Goal: Transaction & Acquisition: Obtain resource

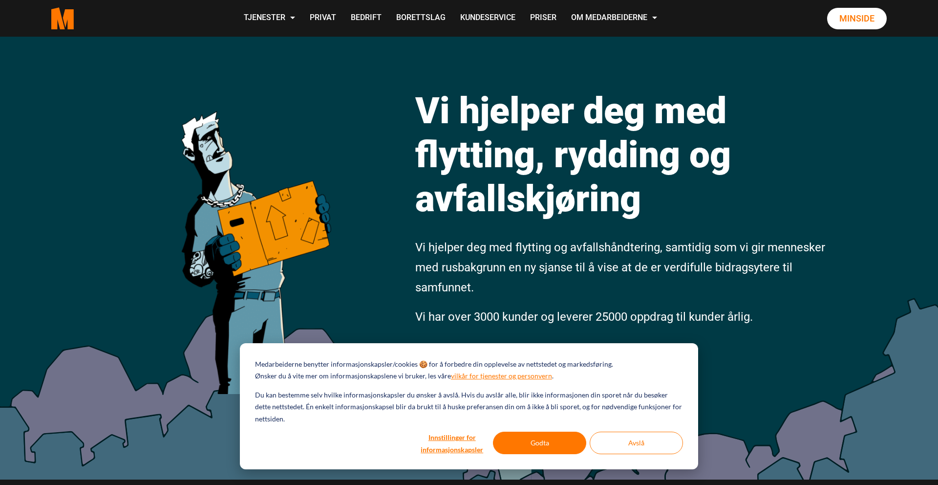
scroll to position [38, 0]
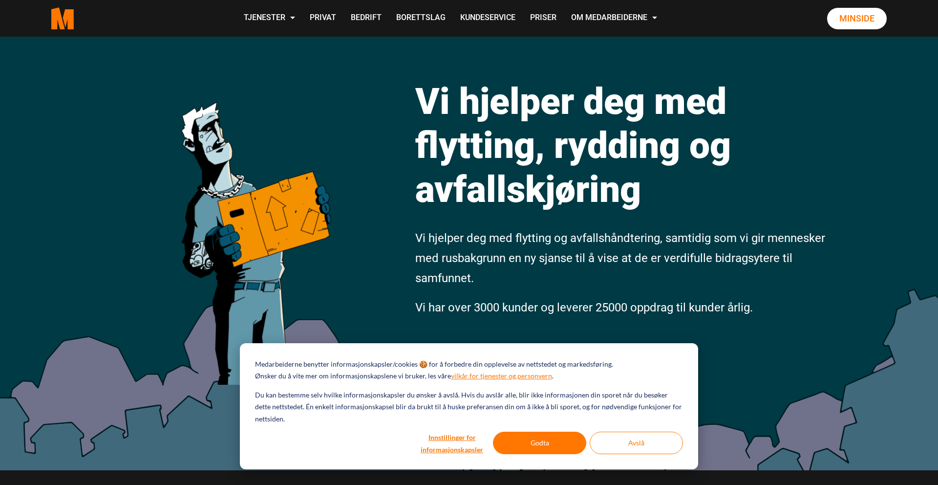
click at [643, 446] on button "Avslå" at bounding box center [636, 442] width 93 height 22
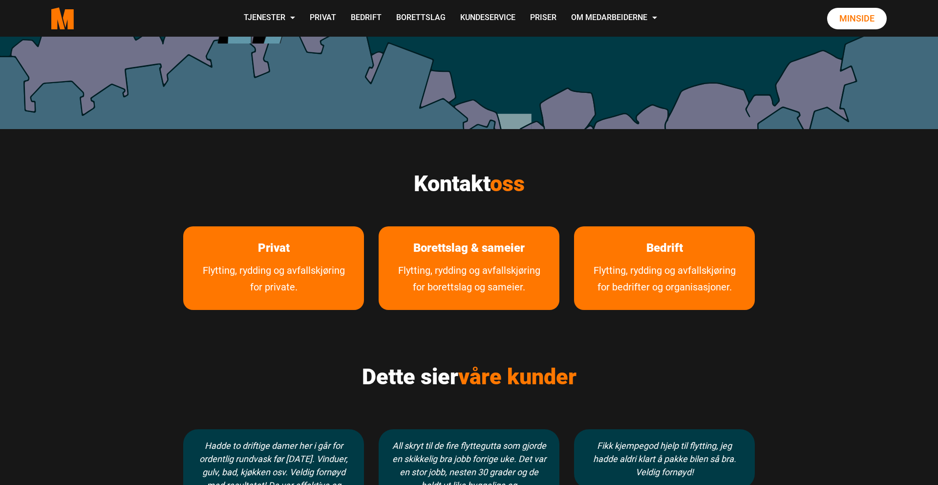
scroll to position [380, 0]
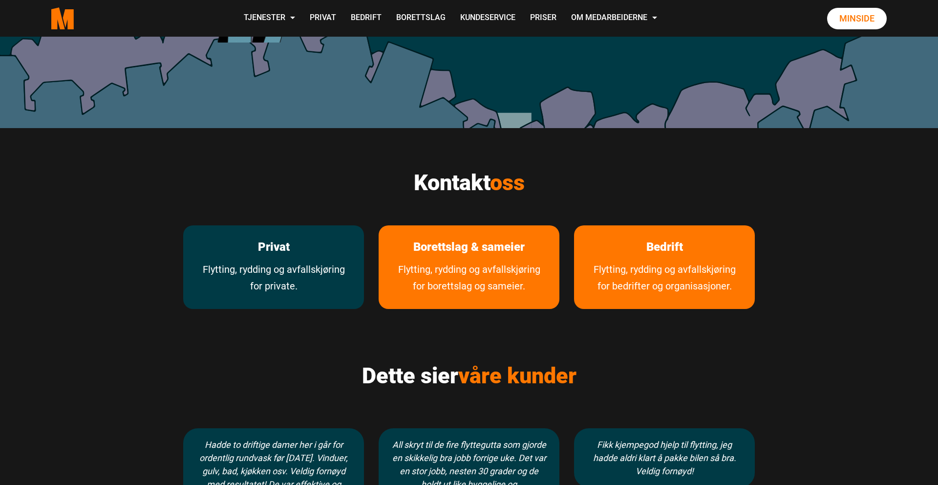
click at [295, 285] on link "Flytting, rydding og avfallskjøring for private." at bounding box center [273, 285] width 181 height 48
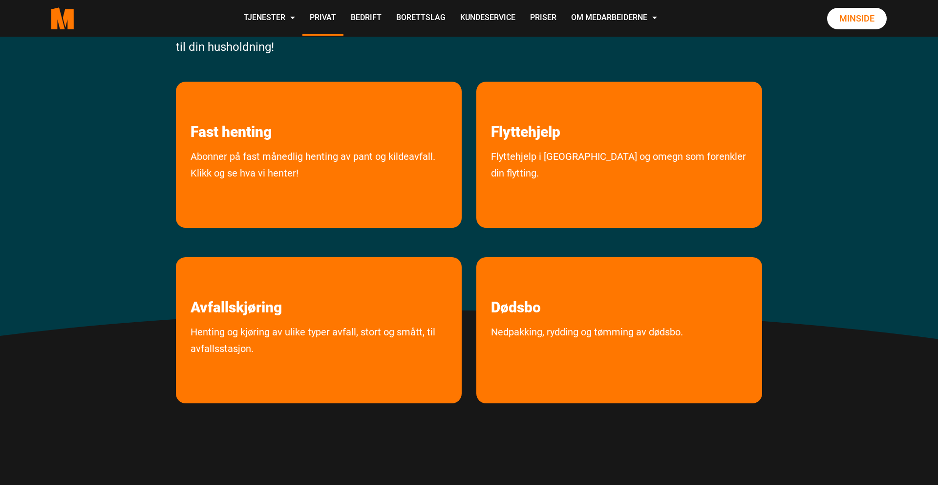
scroll to position [200, 0]
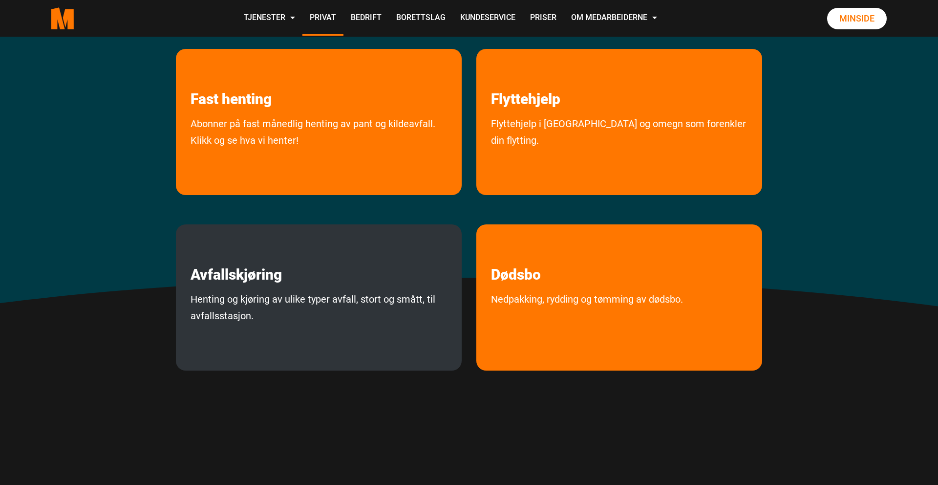
click at [325, 335] on link "Henting og kjøring av ulike typer avfall, stort og smått, til avfallsstasjon." at bounding box center [319, 328] width 286 height 75
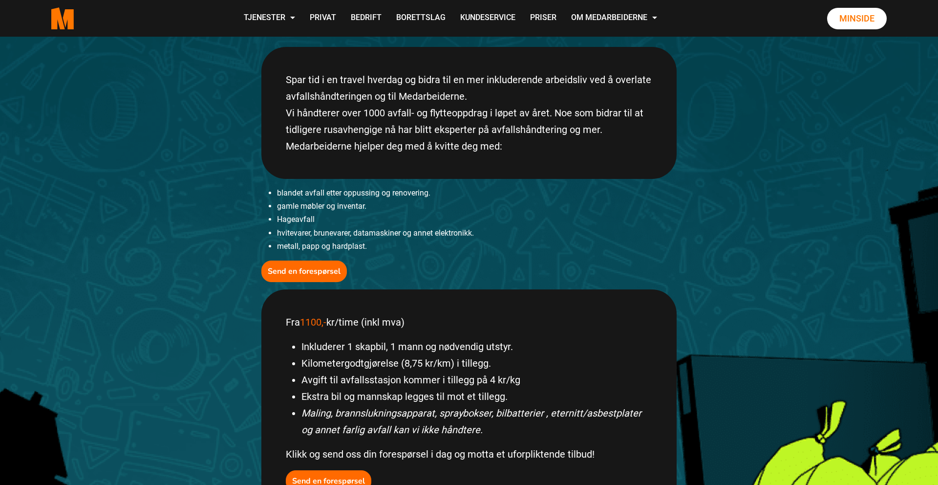
scroll to position [210, 0]
drag, startPoint x: 473, startPoint y: 144, endPoint x: 285, endPoint y: 84, distance: 197.7
click at [285, 84] on div "Spar tid i en travel hverdag og bidra til en mer inkluderende arbeidsliv ved å …" at bounding box center [468, 113] width 415 height 132
click at [463, 138] on div "Spar tid i en travel hverdag og bidra til en mer inkluderende arbeidsliv ved å …" at bounding box center [468, 113] width 415 height 132
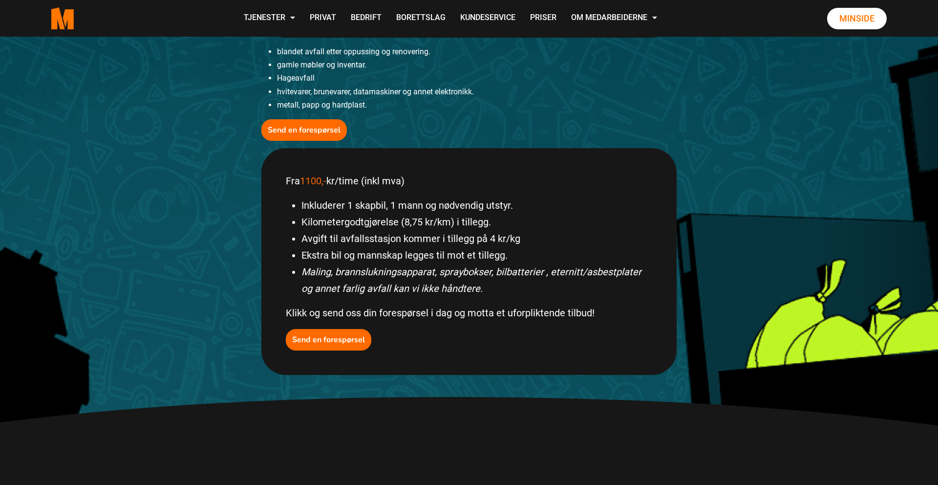
scroll to position [353, 0]
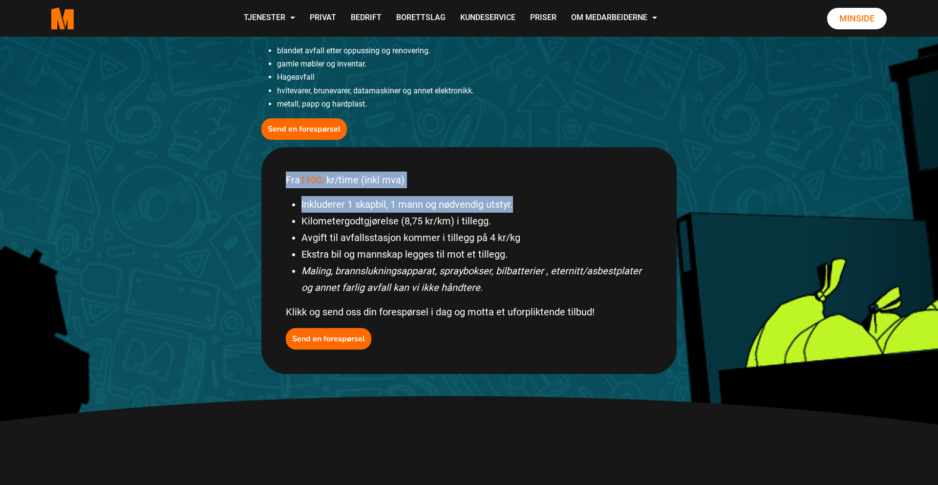
drag, startPoint x: 286, startPoint y: 178, endPoint x: 538, endPoint y: 209, distance: 253.4
click at [538, 209] on div "Fra 1100,- kr/time (inkl mva) Inkluderer 1 skapbil, 1 mann og nødvendig utstyr.…" at bounding box center [468, 260] width 415 height 227
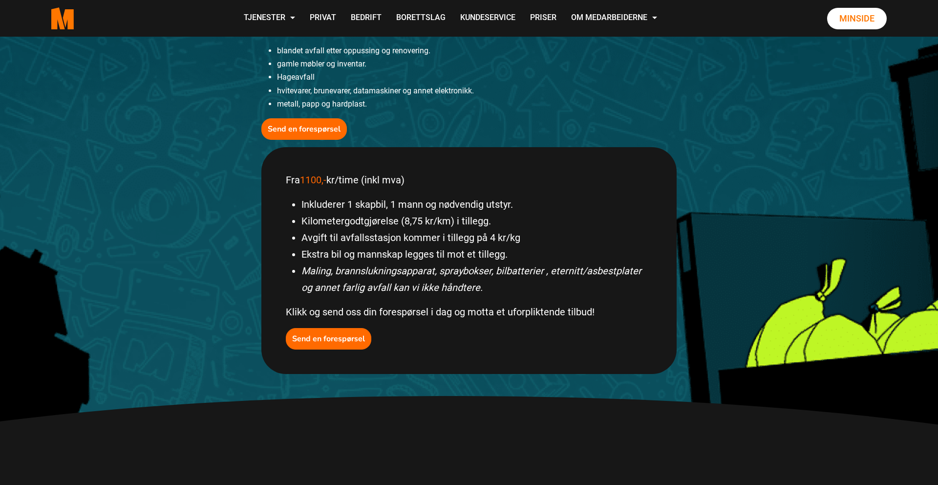
click at [503, 221] on li "Kilometergodtgjørelse (8,75 kr/km) i tillegg." at bounding box center [476, 220] width 351 height 17
drag, startPoint x: 505, startPoint y: 221, endPoint x: 281, endPoint y: 213, distance: 223.8
click at [281, 213] on div "Fra 1100,- kr/time (inkl mva) Inkluderer 1 skapbil, 1 mann og nødvendig utstyr.…" at bounding box center [468, 260] width 415 height 227
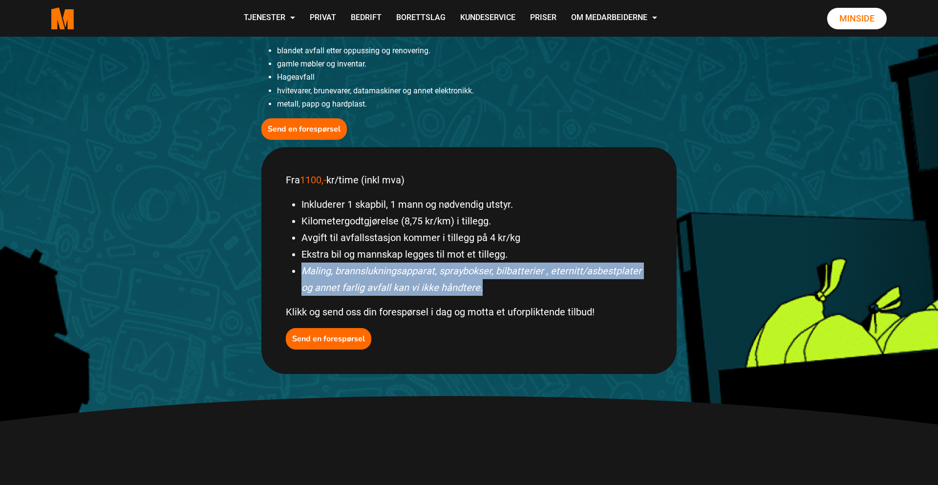
drag, startPoint x: 474, startPoint y: 286, endPoint x: 279, endPoint y: 270, distance: 196.0
click at [279, 270] on div "Fra 1100,- kr/time (inkl mva) Inkluderer 1 skapbil, 1 mann og nødvendig utstyr.…" at bounding box center [468, 260] width 415 height 227
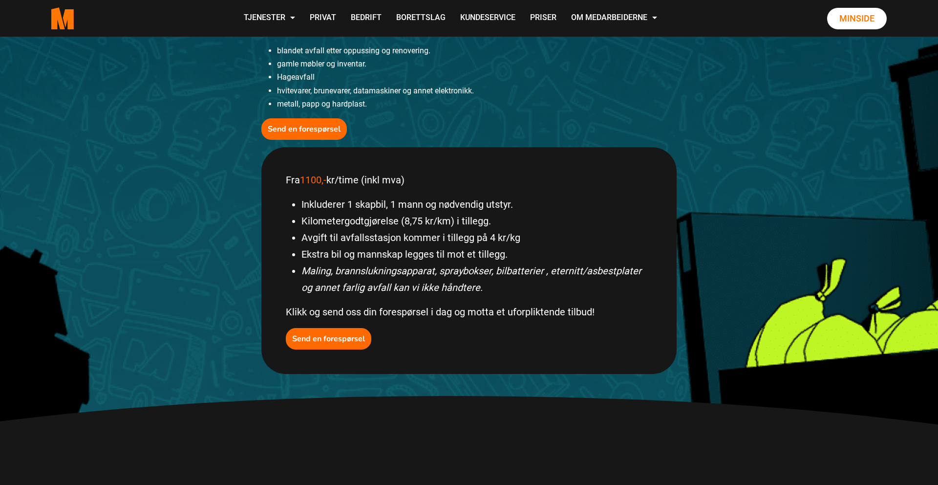
click at [279, 270] on div "Fra 1100,- kr/time (inkl mva) Inkluderer 1 skapbil, 1 mann og nødvendig utstyr.…" at bounding box center [468, 260] width 415 height 227
click at [336, 338] on b "Send en forespørsel" at bounding box center [328, 338] width 73 height 11
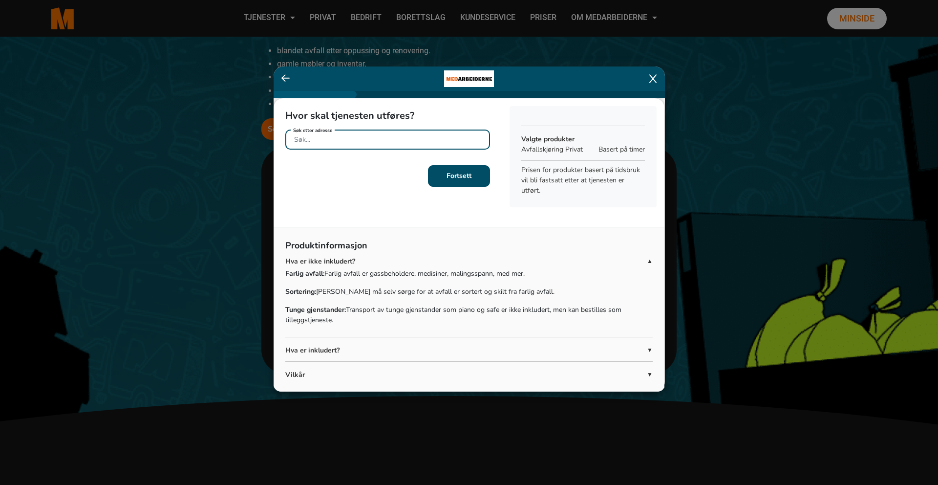
click at [359, 144] on input "Søk etter adresse" at bounding box center [387, 139] width 205 height 20
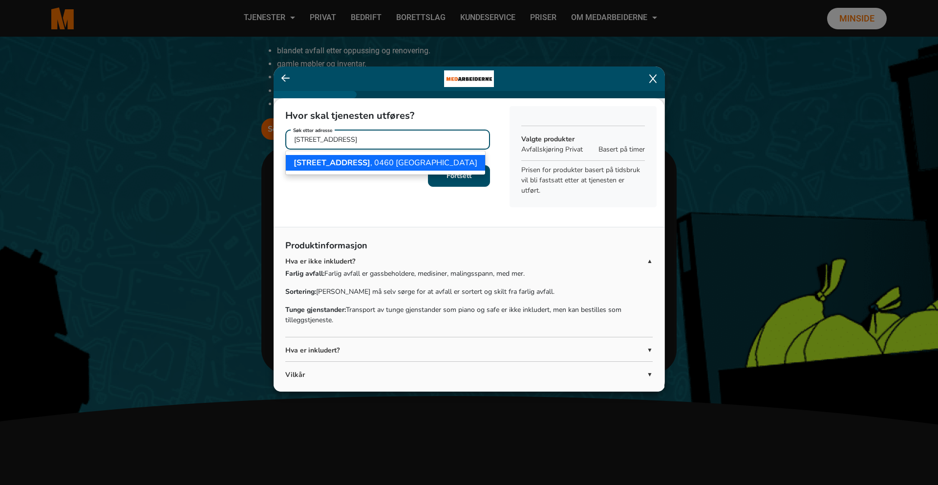
click at [351, 164] on span "Colletts gate 86" at bounding box center [332, 162] width 77 height 11
type input "Colletts gate 86, 0460 Oslo"
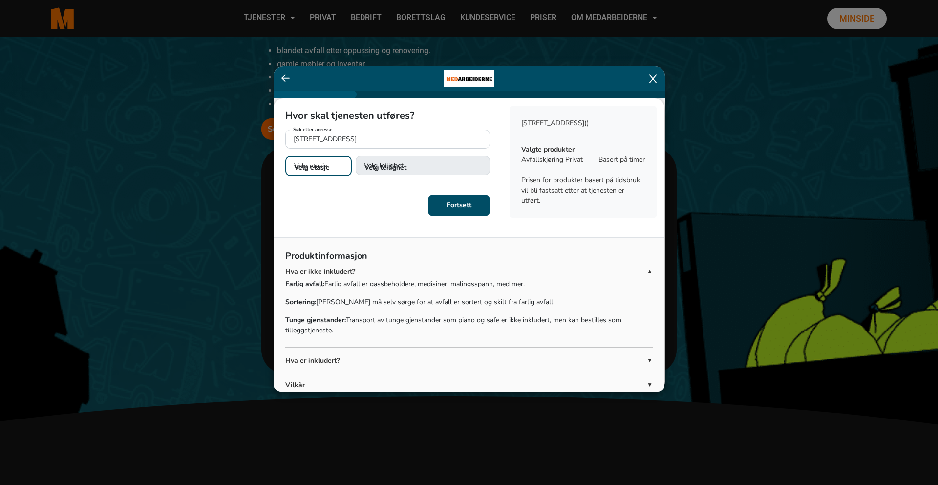
select select "01"
select select "H0102"
click at [465, 204] on b "Fortsett" at bounding box center [458, 203] width 25 height 9
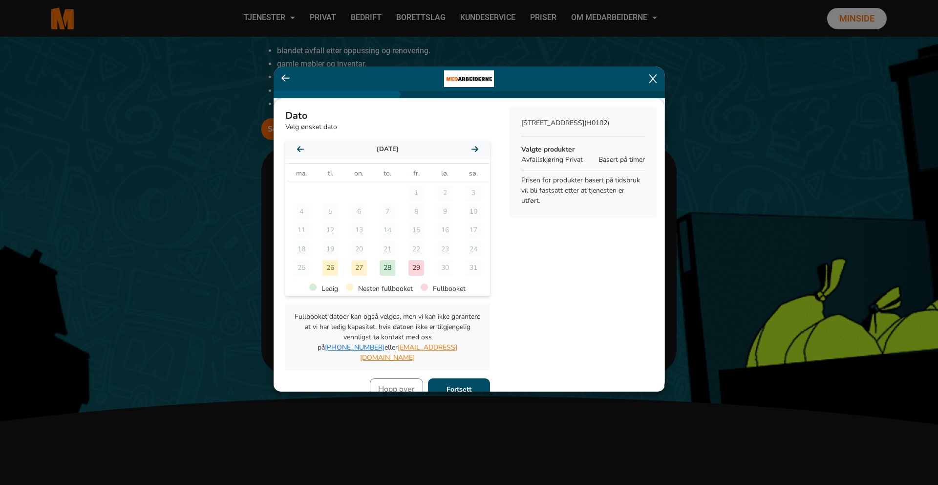
click at [475, 150] on icon at bounding box center [474, 149] width 7 height 8
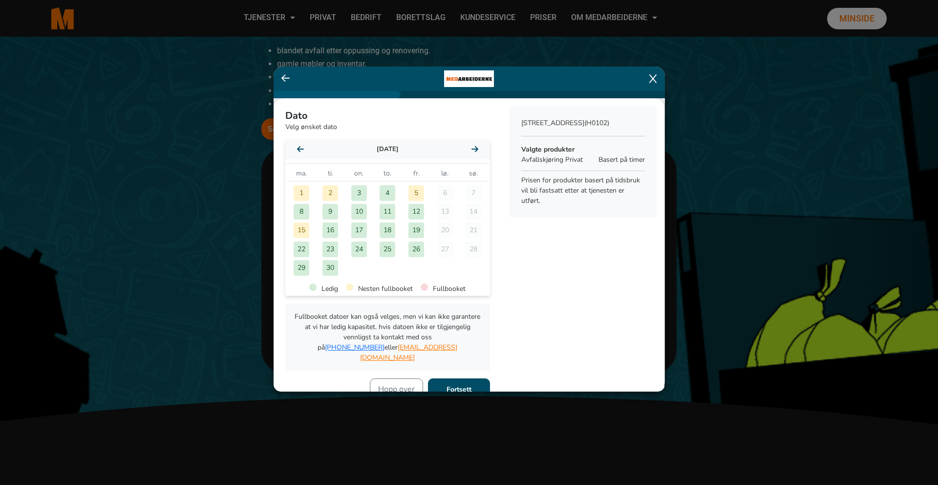
click at [300, 192] on div "1" at bounding box center [302, 193] width 16 height 16
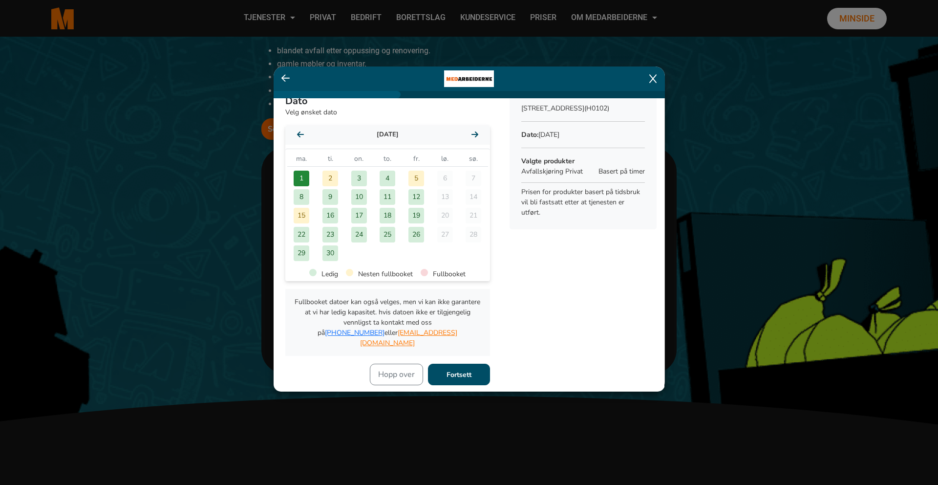
scroll to position [15, 0]
click at [302, 133] on icon at bounding box center [300, 134] width 7 height 8
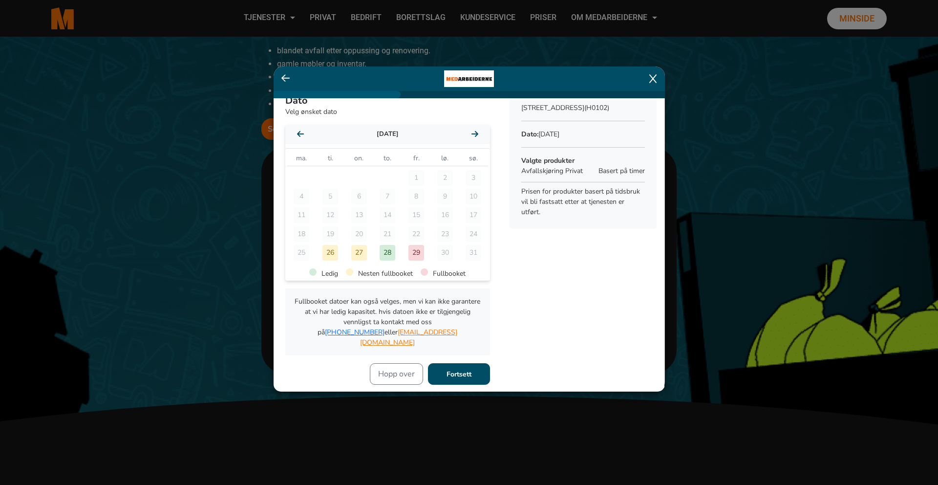
click at [421, 258] on div "29" at bounding box center [416, 253] width 16 height 16
click at [477, 132] on icon at bounding box center [474, 134] width 7 height 8
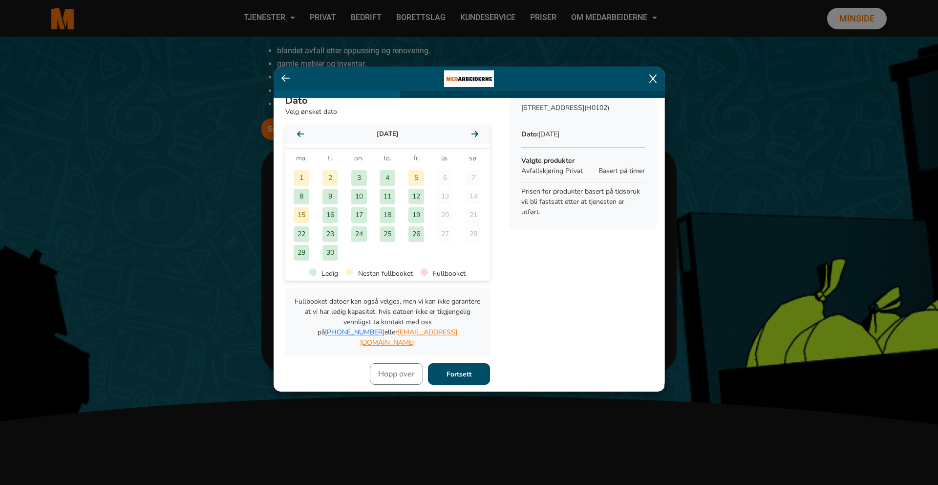
click at [300, 174] on div "1" at bounding box center [302, 178] width 16 height 16
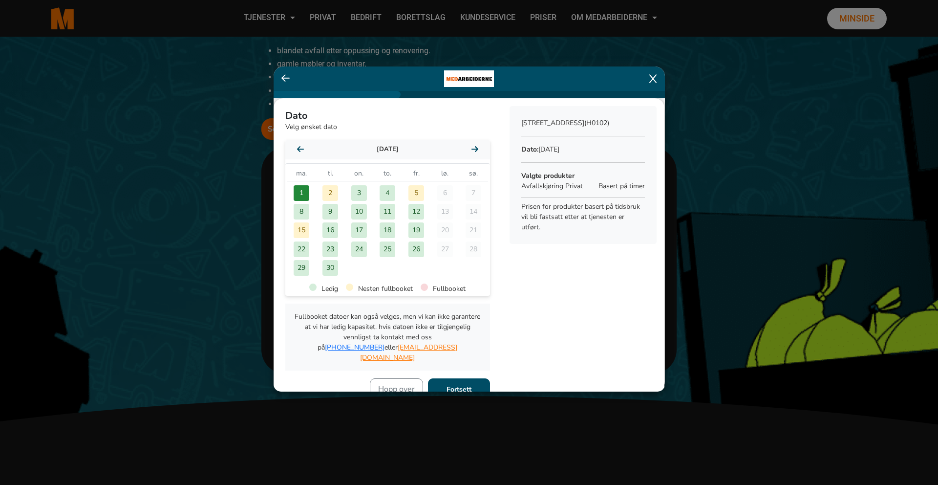
scroll to position [0, 0]
click at [474, 379] on button "Fortsett" at bounding box center [459, 388] width 62 height 21
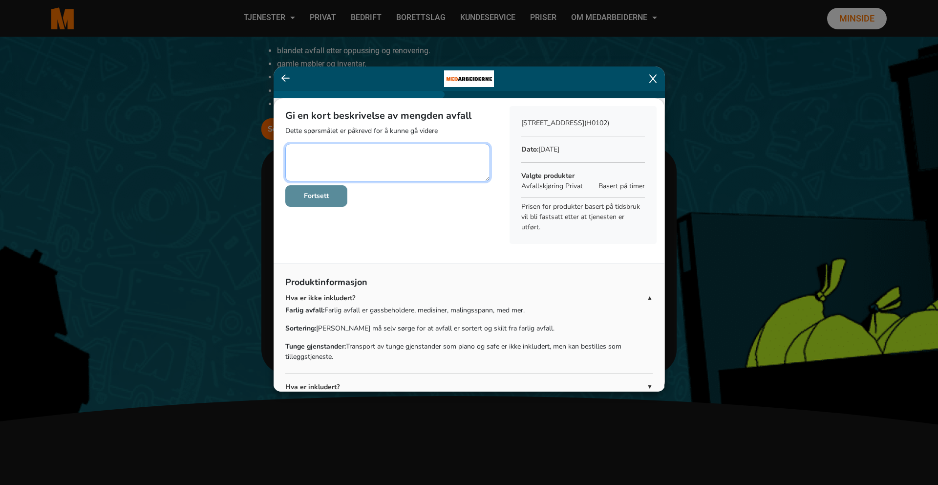
click at [399, 157] on textarea at bounding box center [387, 163] width 205 height 38
type textarea "Én rammemadrass på 140cm * 200cm, med tilhørende ben. Rammemadrassen veier ca 7…"
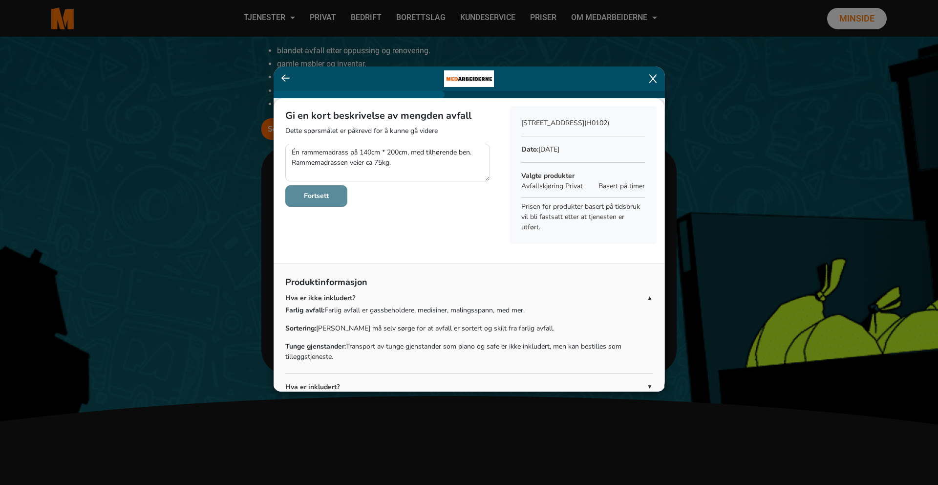
click at [327, 197] on b "Fortsett" at bounding box center [316, 195] width 25 height 9
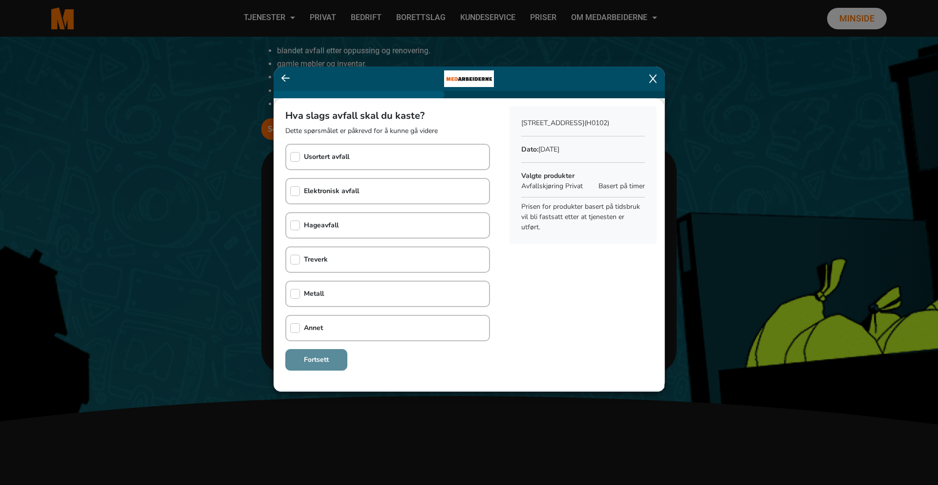
click at [324, 257] on b "Treverk" at bounding box center [316, 258] width 24 height 9
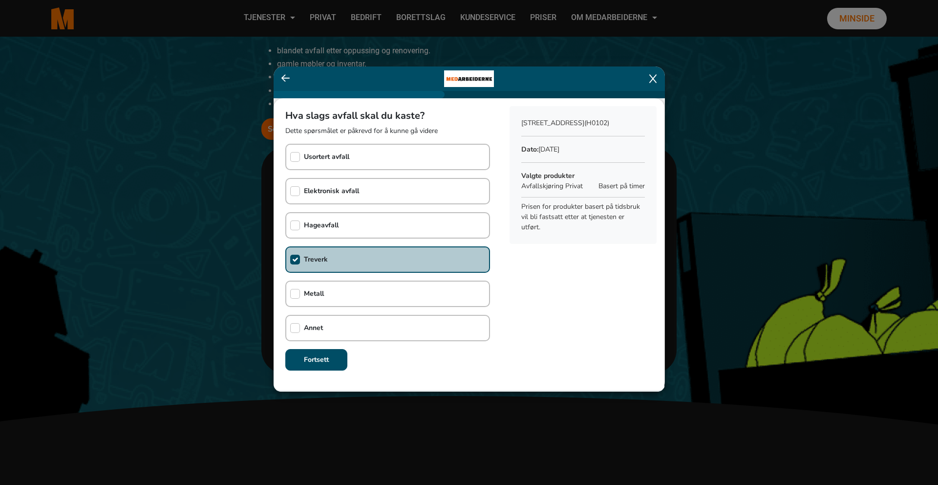
click at [321, 258] on b "Treverk" at bounding box center [316, 258] width 24 height 9
checkbox input "false"
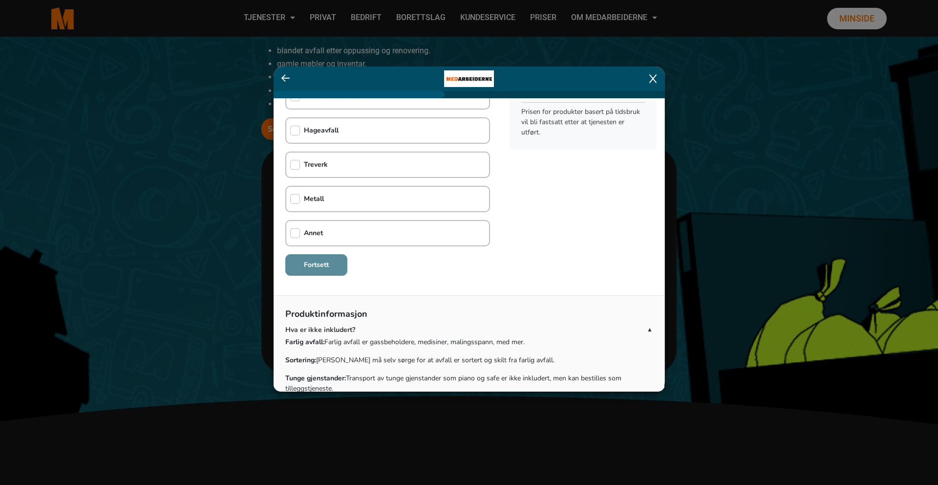
scroll to position [101, 0]
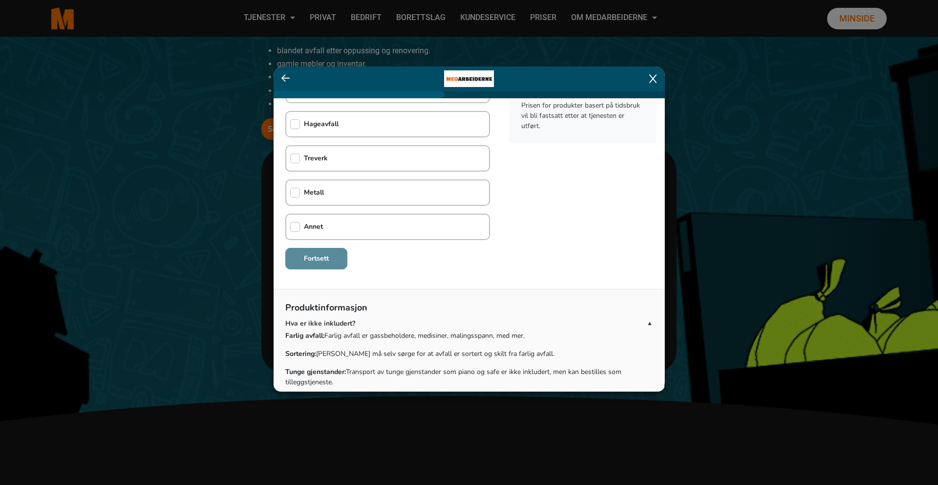
click at [427, 222] on div "Annet" at bounding box center [387, 226] width 205 height 26
checkbox input "true"
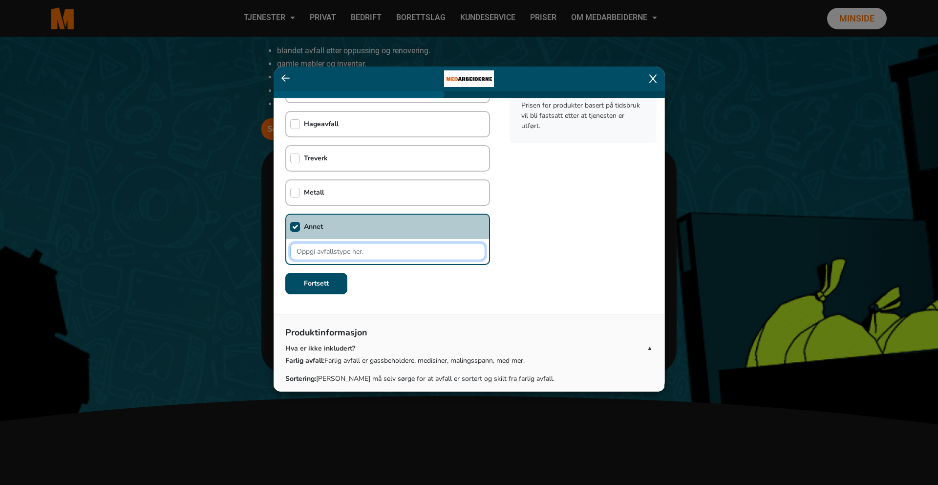
click at [385, 255] on input "text" at bounding box center [387, 251] width 195 height 17
type input "Rammemadrassen består av tre, tekstil og metall."
click at [341, 290] on button "Fortsett" at bounding box center [316, 283] width 62 height 21
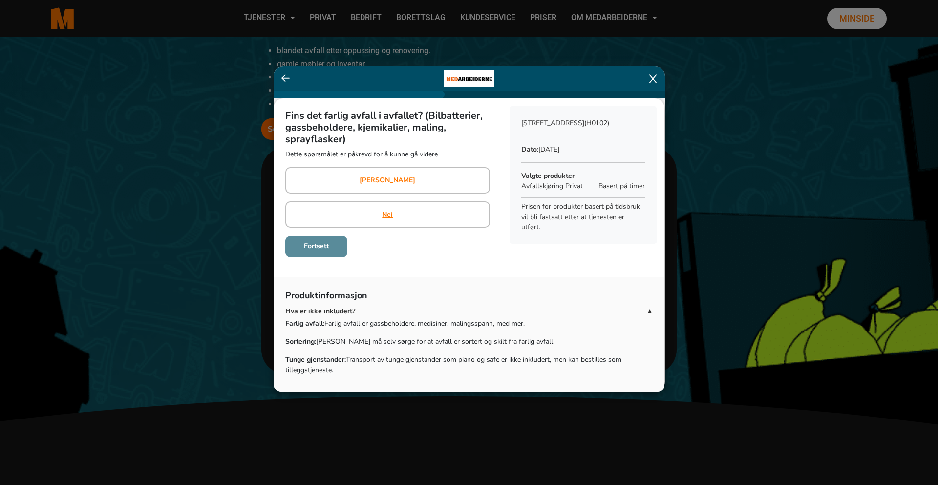
scroll to position [0, 0]
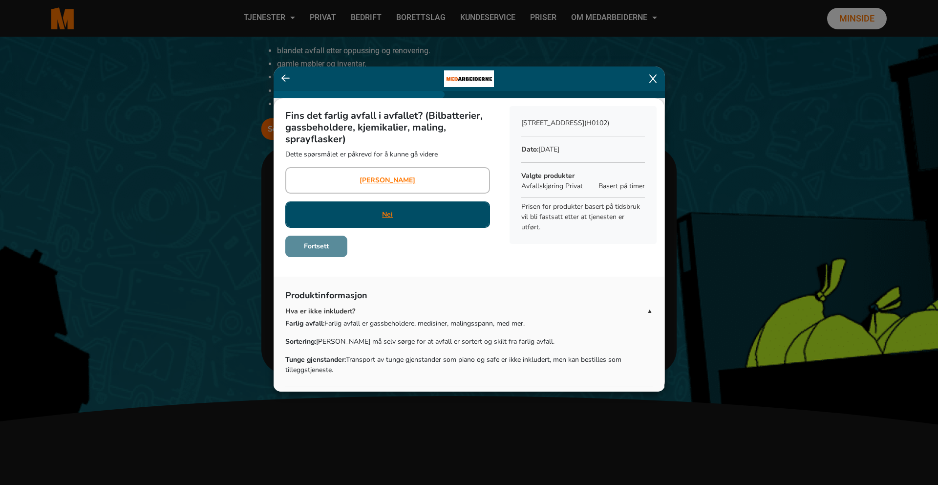
click at [396, 211] on div "Nei" at bounding box center [387, 214] width 205 height 26
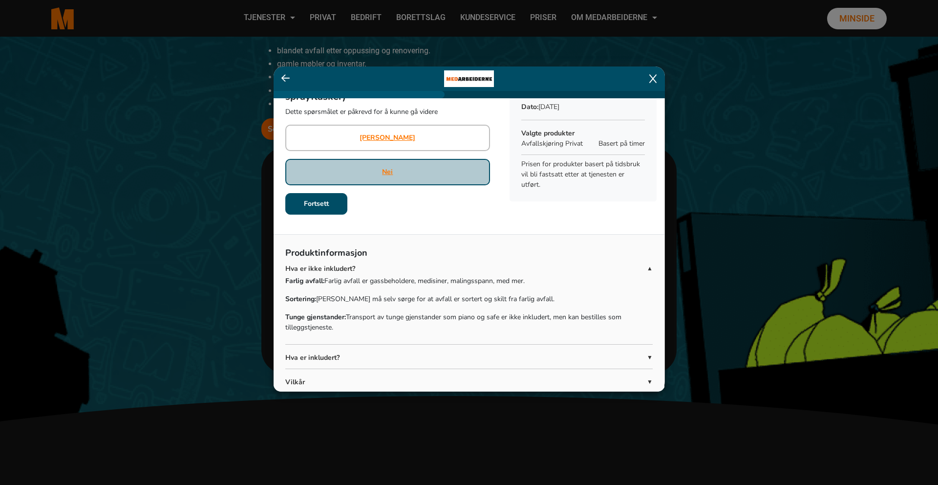
scroll to position [43, 0]
click at [292, 200] on button "Fortsett" at bounding box center [316, 202] width 62 height 21
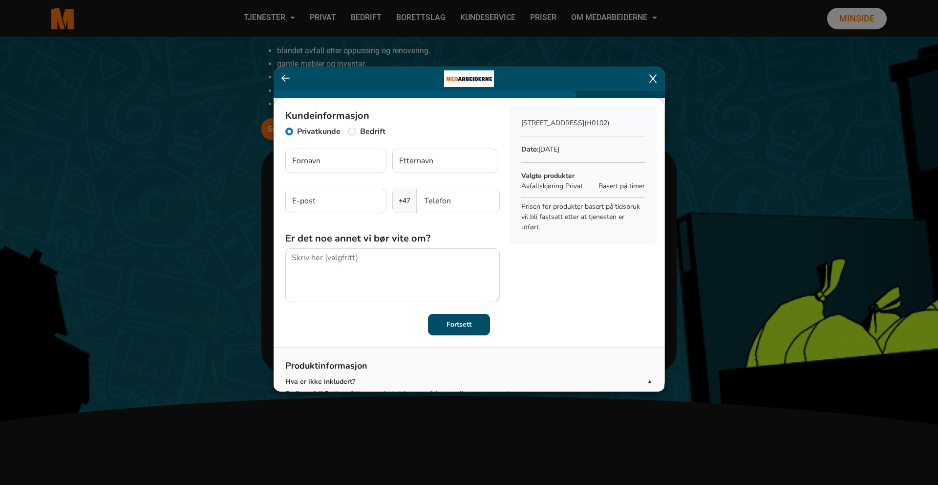
scroll to position [0, 0]
type input "Magnus"
type input "Haarseth"
type input "mhaarseth@gmail.com"
type input "41435932"
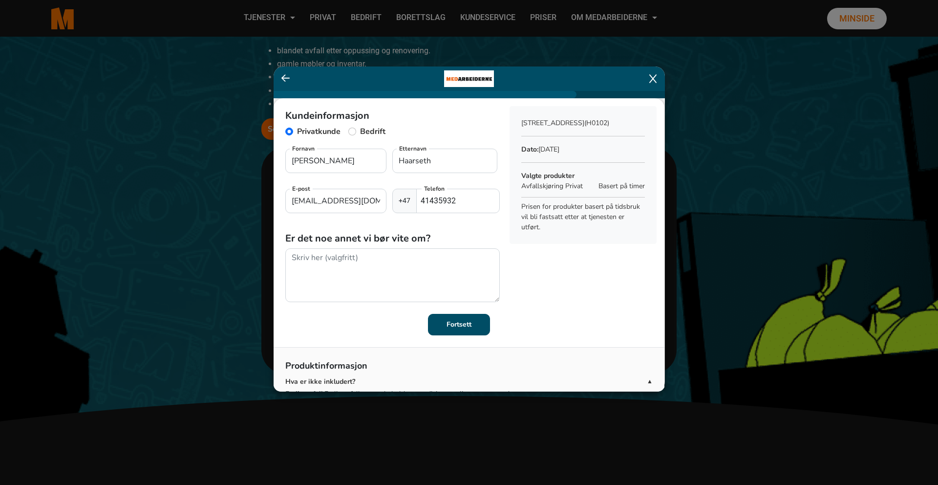
click at [578, 291] on div "Kundeinformasjon Privatkunde Bedrift Magnus Fornavn Haarseth Etternavn mhaarset…" at bounding box center [469, 216] width 391 height 237
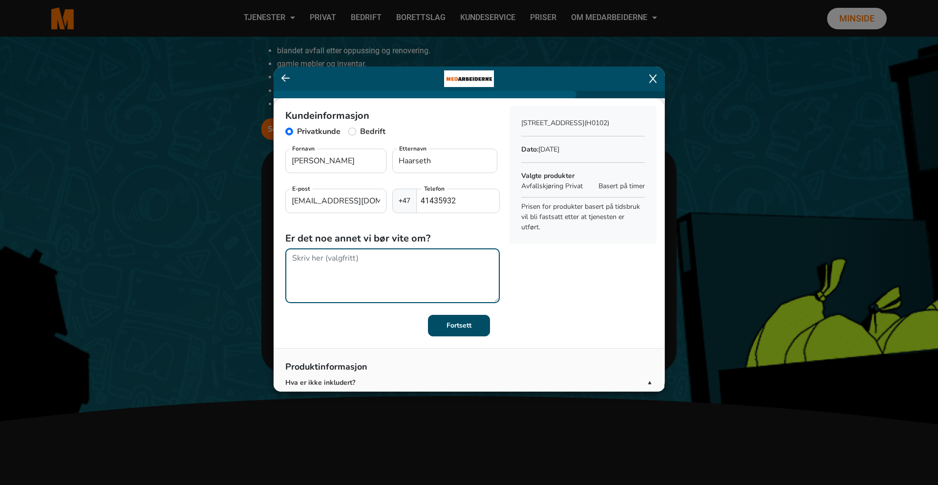
click at [390, 274] on textarea at bounding box center [392, 275] width 214 height 55
type textarea "J"
type textarea "D"
type textarea "J"
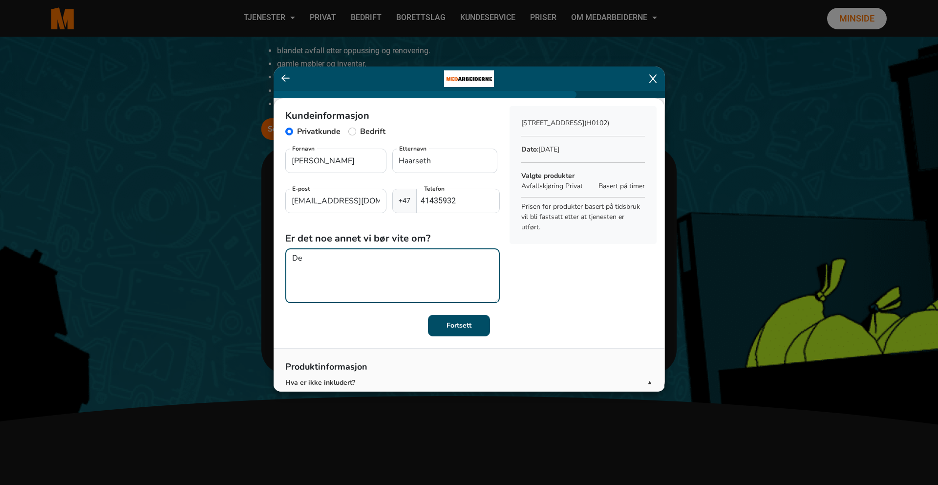
type textarea "D"
drag, startPoint x: 420, startPoint y: 267, endPoint x: 287, endPoint y: 260, distance: 133.0
click at [289, 261] on textarea "Jeg kan være behjelpelig med å bære rammemadrassen ut i bil, det trengs nok to …" at bounding box center [392, 275] width 214 height 55
type textarea "Det er mulig det trengs to personer for å få den ut i bil. Jeg kan også selv hj…"
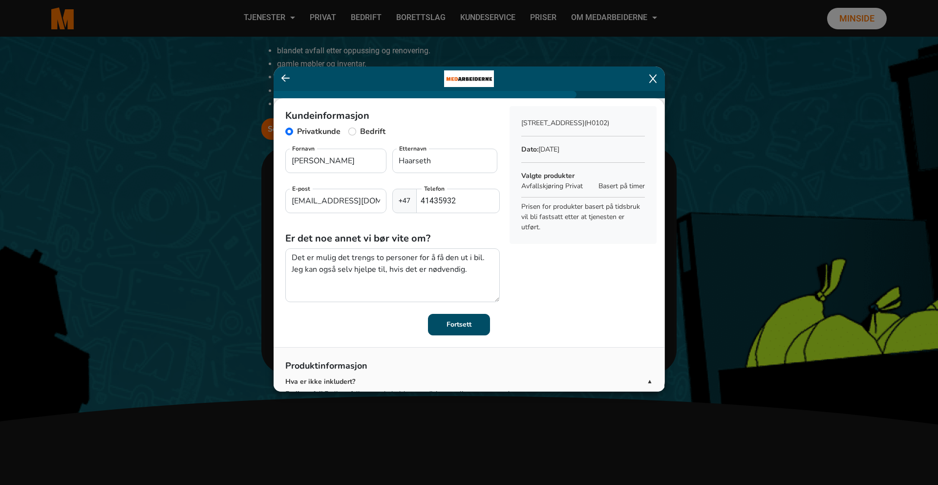
click at [469, 326] on b "Fortsett" at bounding box center [458, 323] width 25 height 9
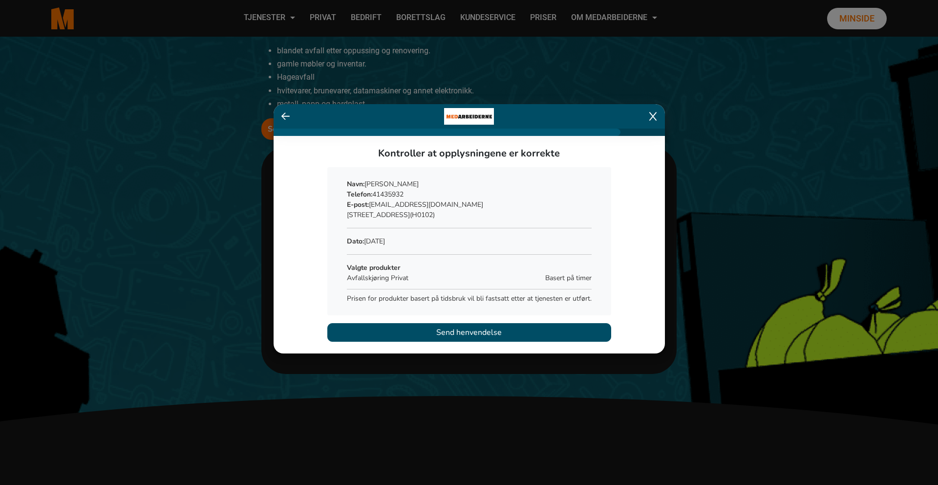
click at [286, 117] on icon at bounding box center [285, 116] width 9 height 10
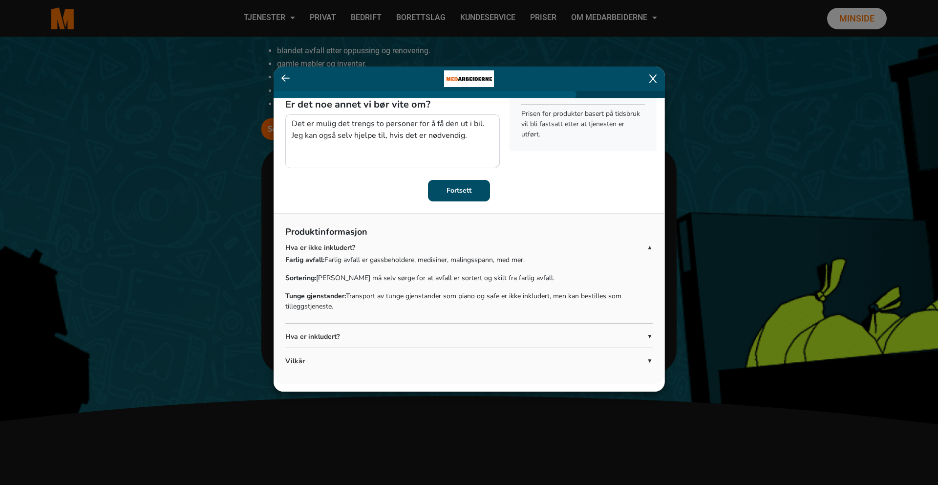
scroll to position [134, 0]
click at [370, 336] on p "Hva er inkludert?" at bounding box center [465, 336] width 361 height 10
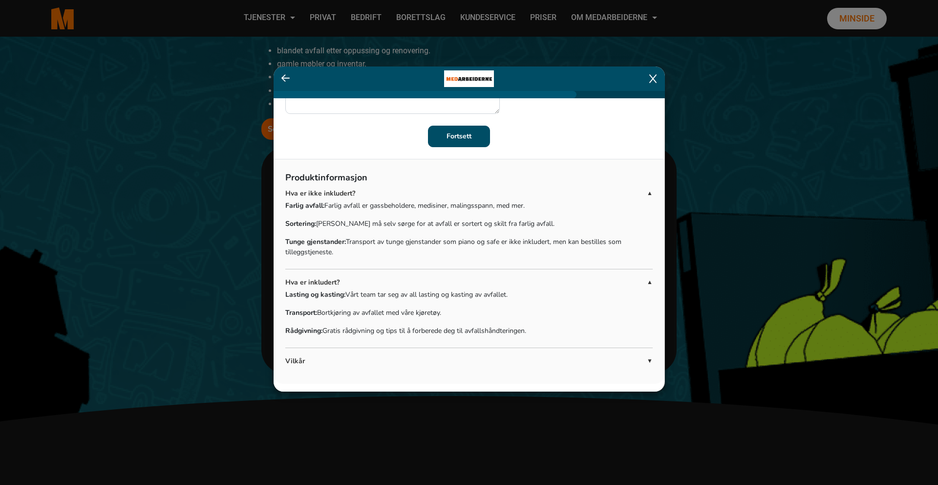
scroll to position [188, 0]
click at [314, 358] on p "Vilkår" at bounding box center [465, 361] width 361 height 10
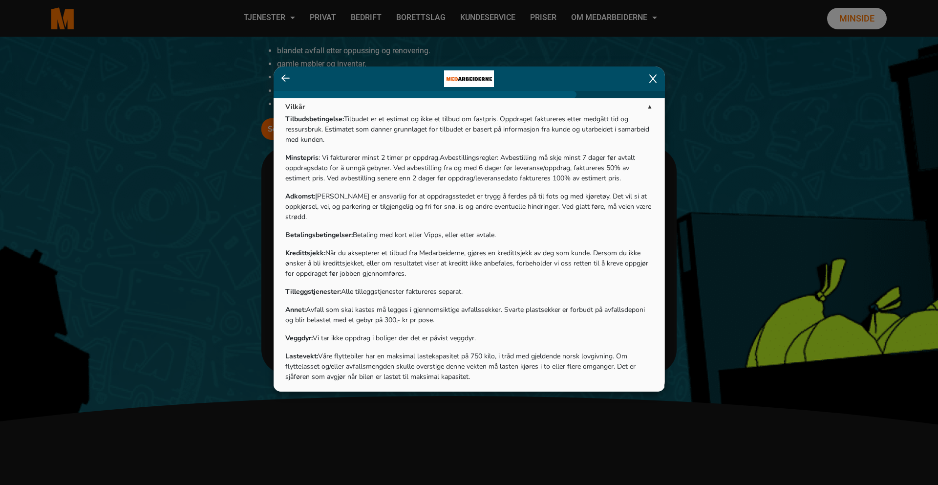
scroll to position [438, 0]
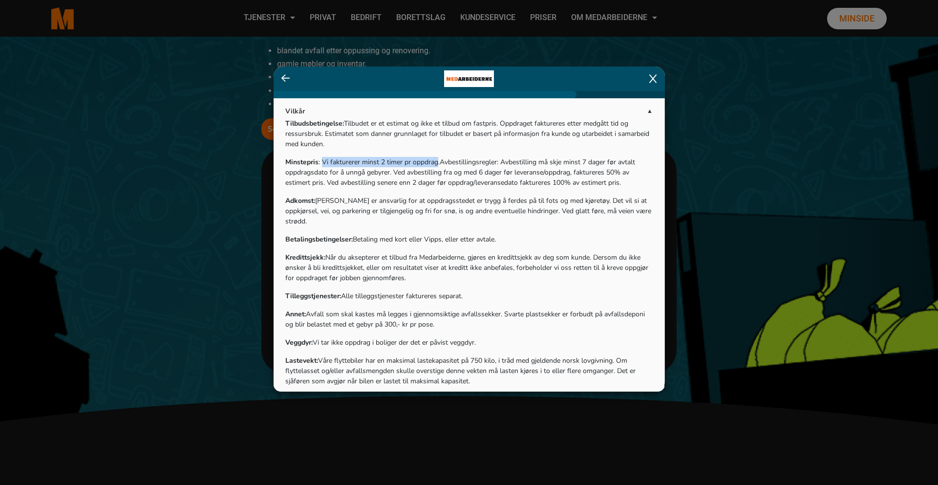
drag, startPoint x: 322, startPoint y: 162, endPoint x: 438, endPoint y: 164, distance: 116.3
click at [438, 164] on div "Minstepris : Vi fakturerer minst 2 timer pr oppdrag.Avbestillingsregler: Avbest…" at bounding box center [468, 172] width 367 height 31
click at [442, 234] on div "Betalingsbetingelser: Betaling med kort eller Vipps, eller etter avtale." at bounding box center [468, 239] width 367 height 10
drag, startPoint x: 364, startPoint y: 140, endPoint x: 401, endPoint y: 184, distance: 57.2
click at [401, 184] on div "Tilbudsbetingelse: Tilbudet er et estimat og ikke et tilbud om fastpris. Oppdra…" at bounding box center [468, 272] width 367 height 309
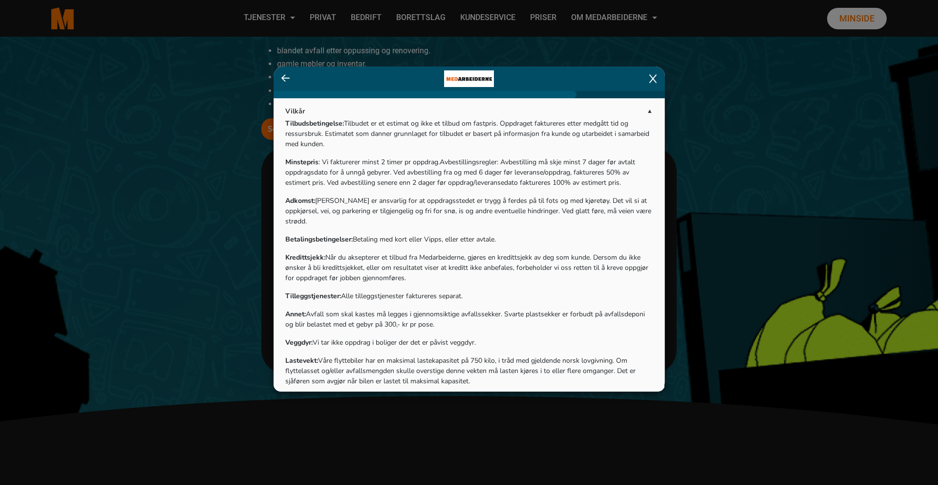
click at [401, 184] on div "Minstepris : Vi fakturerer minst 2 timer pr oppdrag.Avbestillingsregler: Avbest…" at bounding box center [468, 172] width 367 height 31
drag, startPoint x: 323, startPoint y: 159, endPoint x: 437, endPoint y: 165, distance: 114.4
click at [437, 165] on div "Minstepris : Vi fakturerer minst 2 timer pr oppdrag.Avbestillingsregler: Avbest…" at bounding box center [468, 172] width 367 height 31
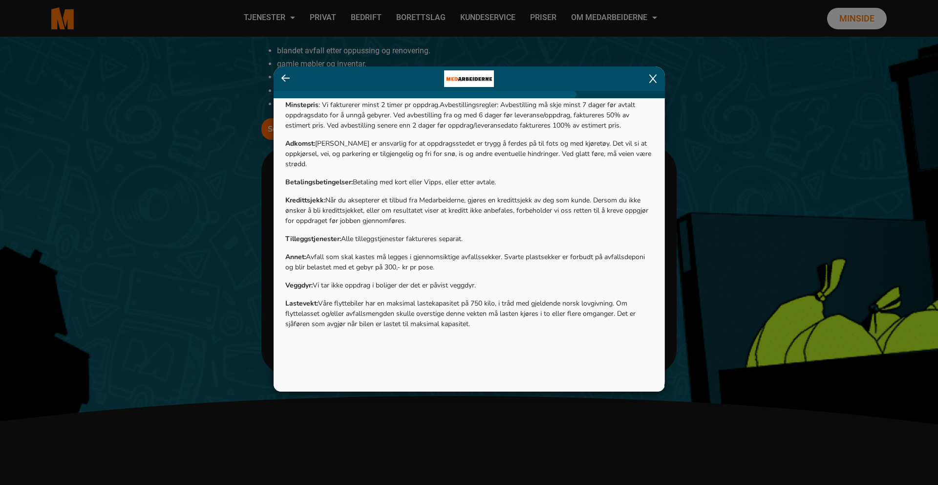
scroll to position [494, 0]
drag, startPoint x: 416, startPoint y: 215, endPoint x: 496, endPoint y: 334, distance: 143.1
click at [496, 334] on div "Tilbudsbetingelse: Tilbudet er et estimat og ikke et tilbud om fastpris. Oppdra…" at bounding box center [468, 216] width 367 height 309
click at [497, 333] on div "Lastevekt: Våre flyttebiler har en maksimal lastekapasitet på 750 kilo, i tråd …" at bounding box center [468, 334] width 367 height 72
click at [485, 325] on div "Lastevekt: Våre flyttebiler har en maksimal lastekapasitet på 750 kilo, i tråd …" at bounding box center [468, 334] width 367 height 72
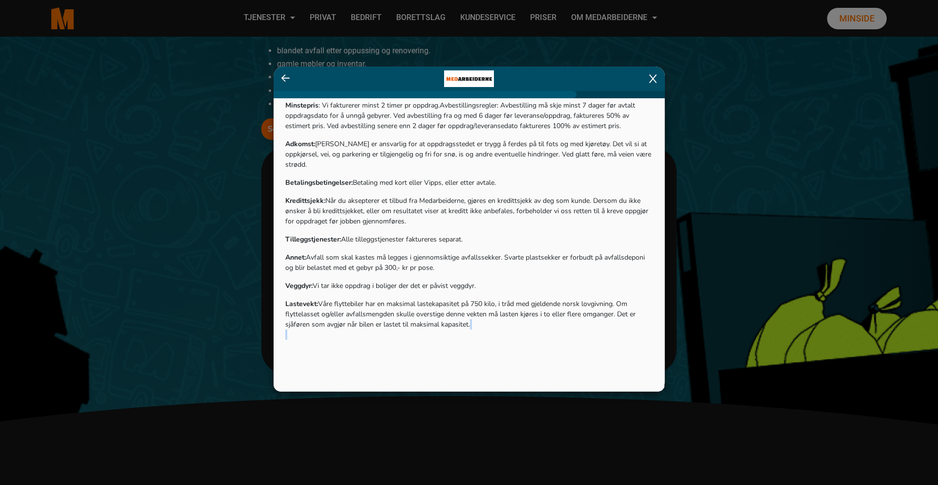
drag, startPoint x: 445, startPoint y: 307, endPoint x: 439, endPoint y: 333, distance: 26.7
click at [439, 333] on div "Lastevekt: Våre flyttebiler har en maksimal lastekapasitet på 750 kilo, i tråd …" at bounding box center [468, 334] width 367 height 72
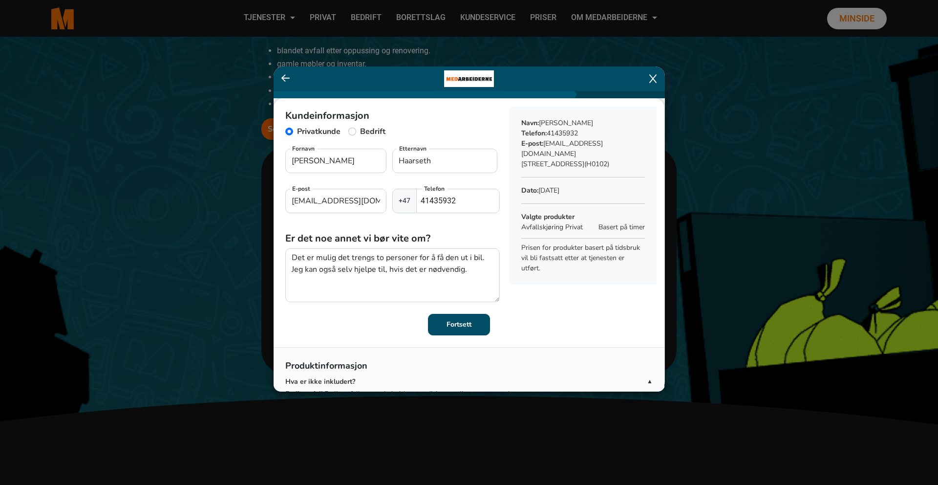
scroll to position [0, 0]
click at [655, 77] on icon at bounding box center [652, 79] width 7 height 10
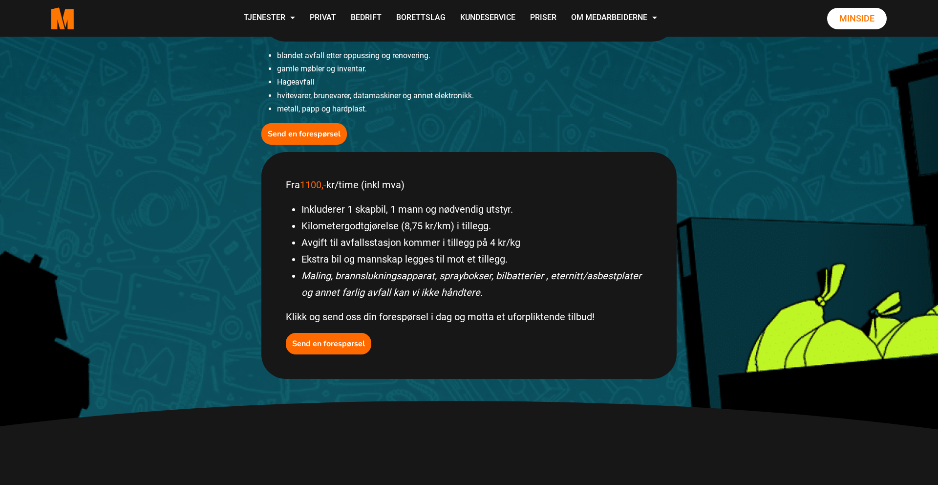
scroll to position [347, 0]
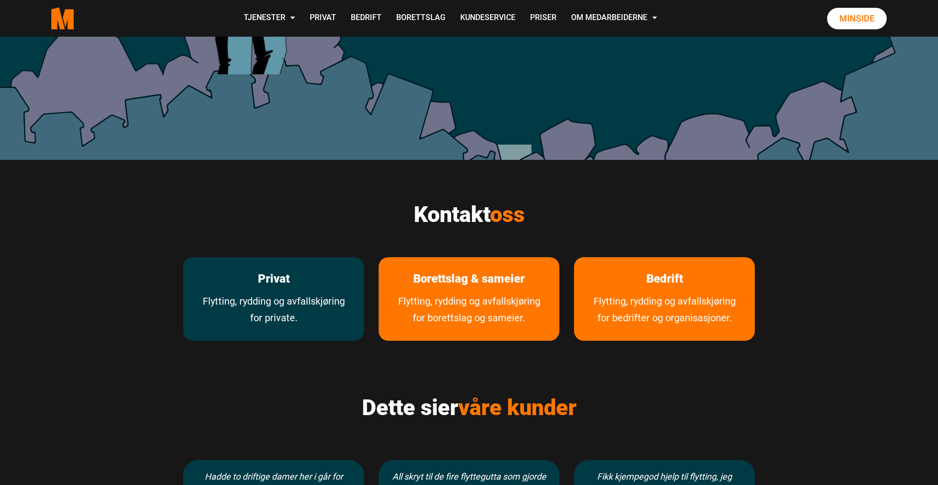
scroll to position [360, 0]
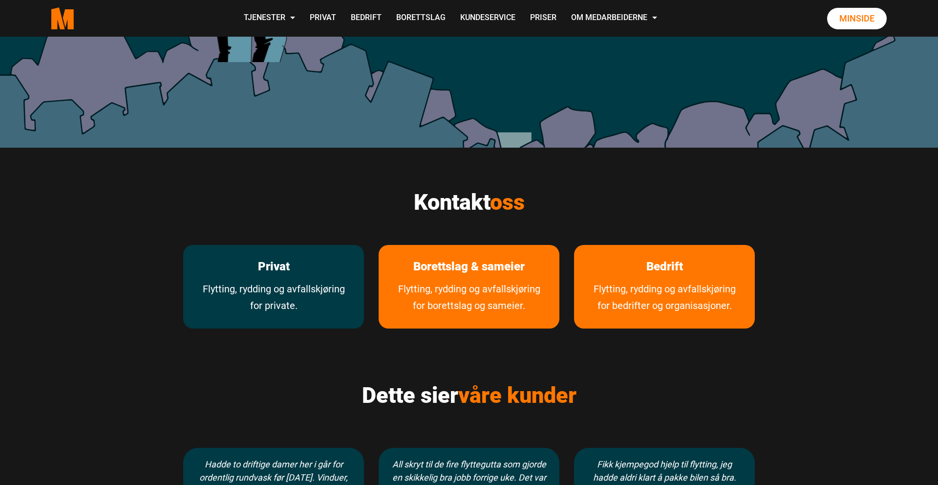
click at [315, 284] on link "Flytting, rydding og avfallskjøring for private." at bounding box center [273, 304] width 181 height 48
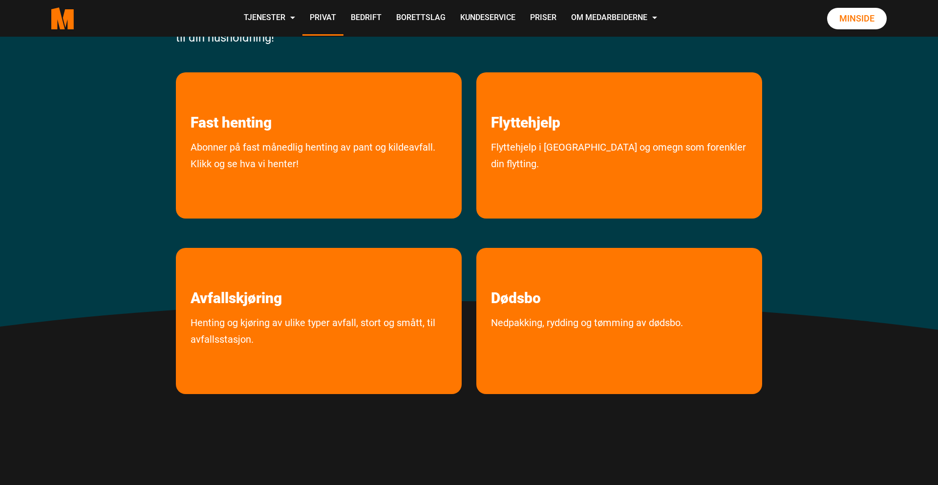
scroll to position [176, 0]
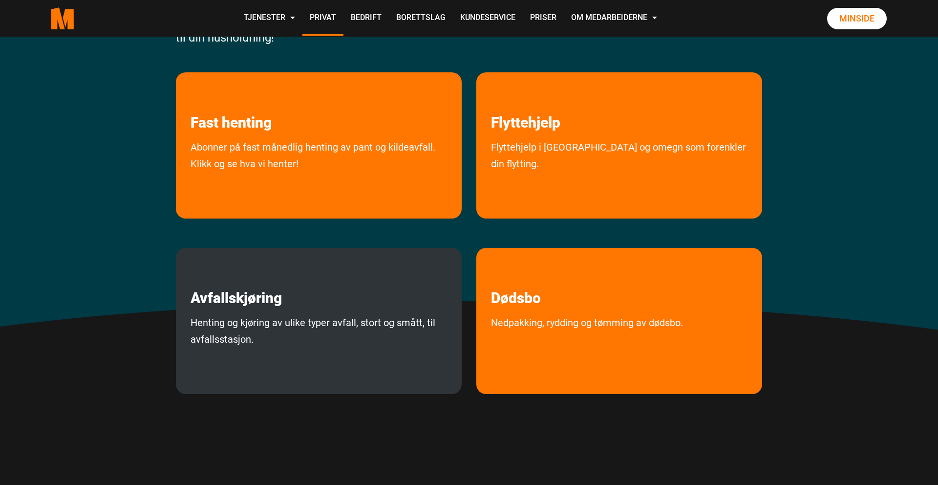
click at [232, 333] on link "Henting og kjøring av ulike typer avfall, stort og smått, til avfallsstasjon." at bounding box center [319, 351] width 286 height 75
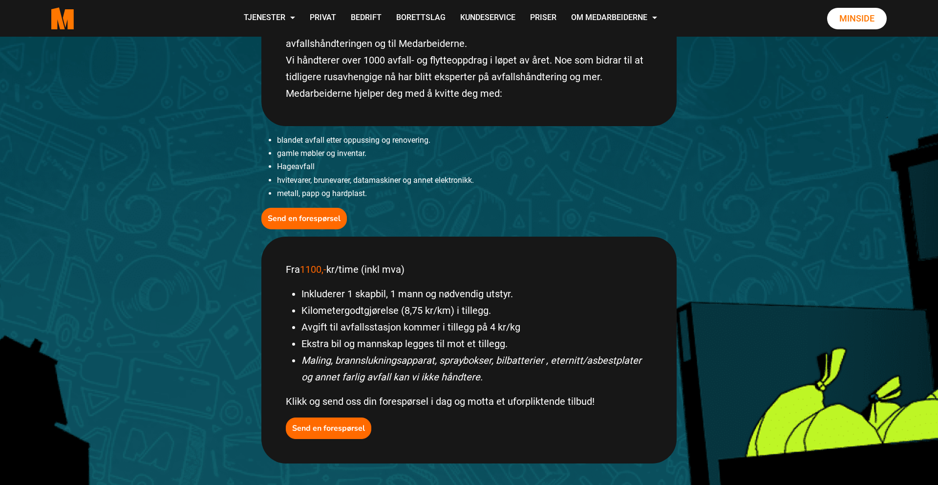
scroll to position [265, 0]
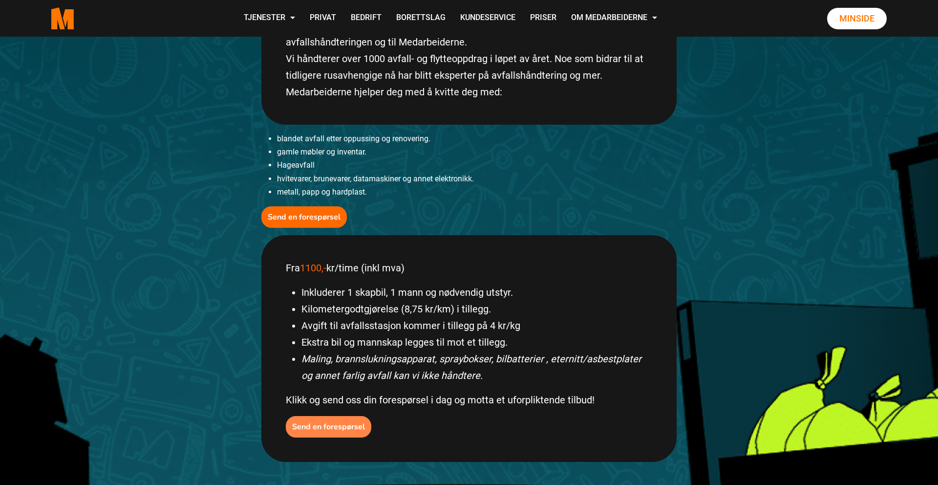
click at [328, 425] on b "Send en forespørsel" at bounding box center [328, 426] width 73 height 11
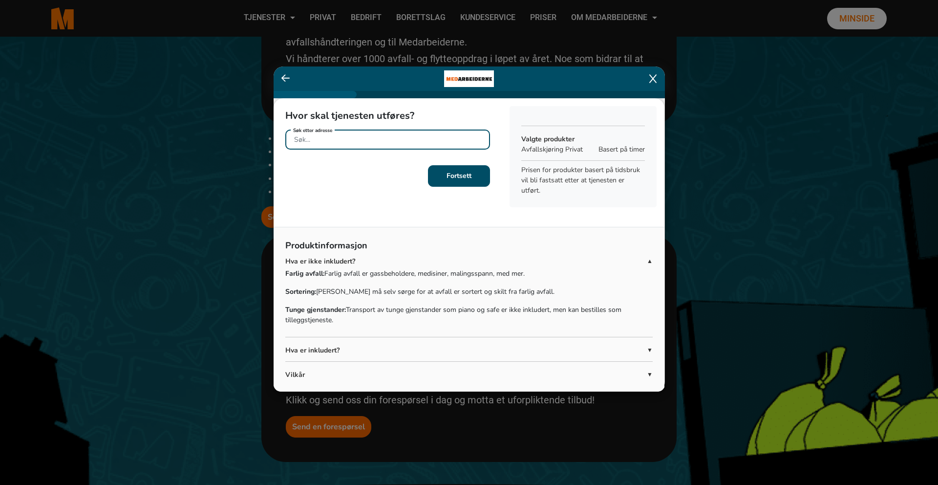
click at [350, 141] on input "Søk etter adresse" at bounding box center [387, 139] width 205 height 20
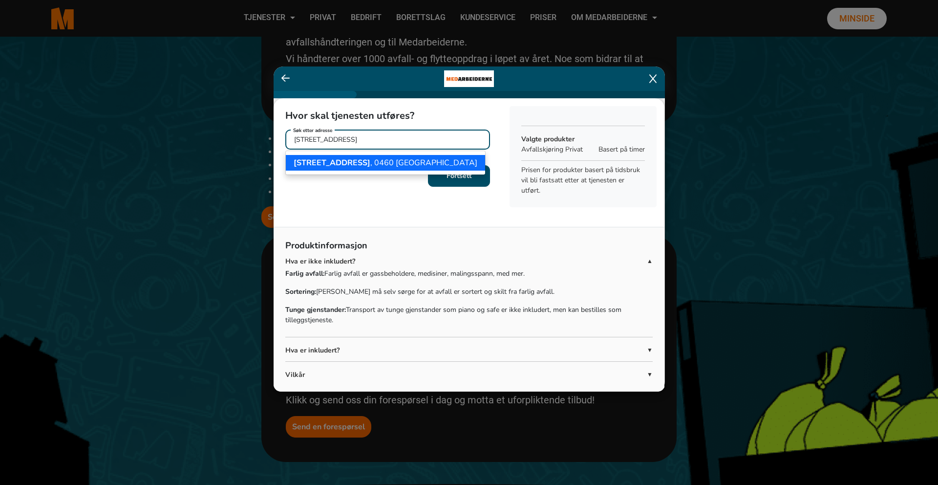
click at [354, 160] on ngb-highlight "Colletts gate 86 , 0460 Oslo" at bounding box center [386, 162] width 184 height 11
type input "Colletts gate 86, 0460 Oslo"
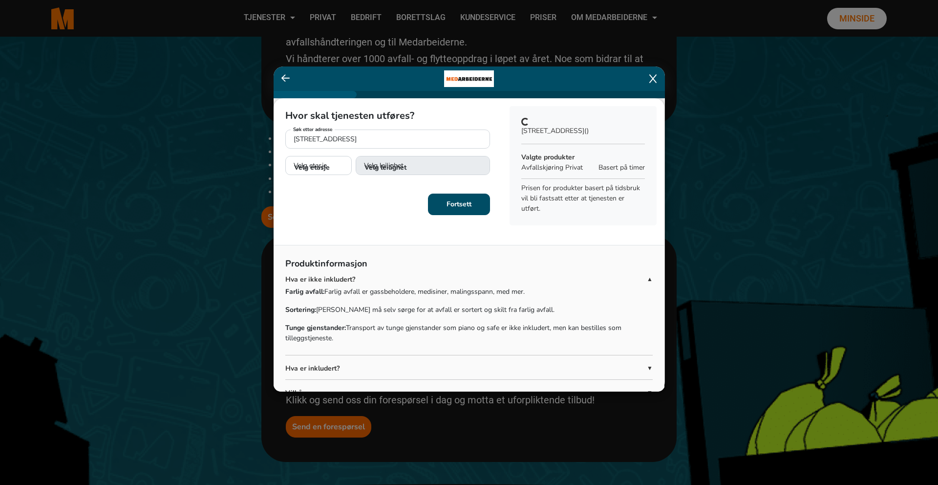
click at [460, 182] on div "Hvor skal tjenesten utføres? Colletts gate 86, 0460 Oslo Søk etter adresse Velg…" at bounding box center [388, 145] width 228 height 95
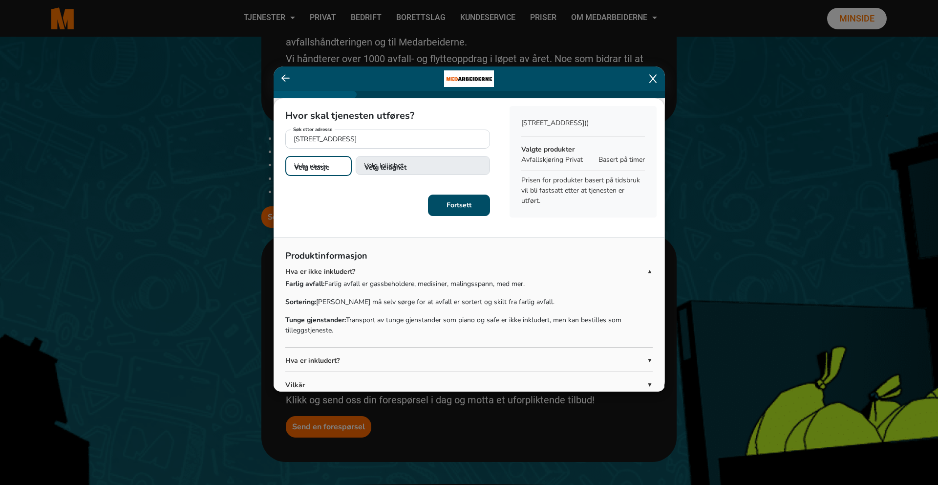
select select "01"
select select "H0102"
click at [458, 211] on button "Fortsett" at bounding box center [459, 203] width 62 height 21
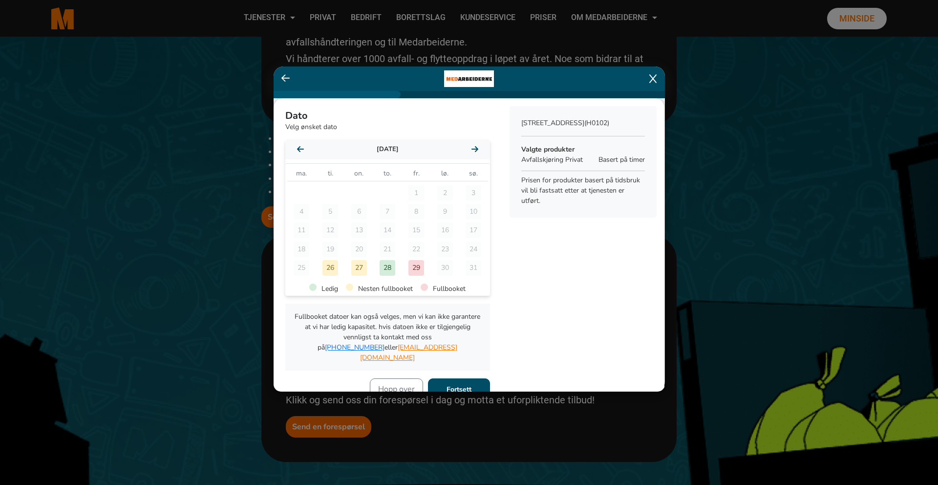
click at [480, 150] on div "august 2025" at bounding box center [387, 150] width 205 height 20
click at [476, 150] on icon at bounding box center [474, 149] width 7 height 6
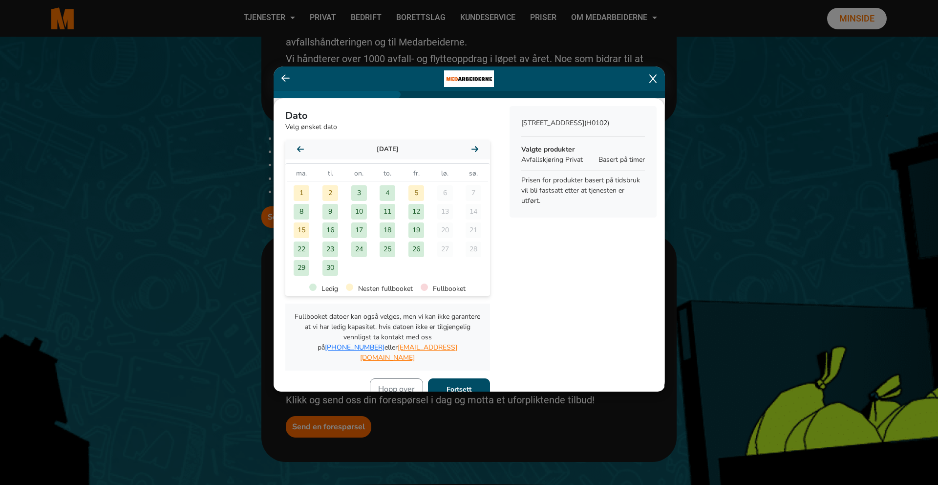
click at [296, 186] on div "1" at bounding box center [302, 193] width 16 height 16
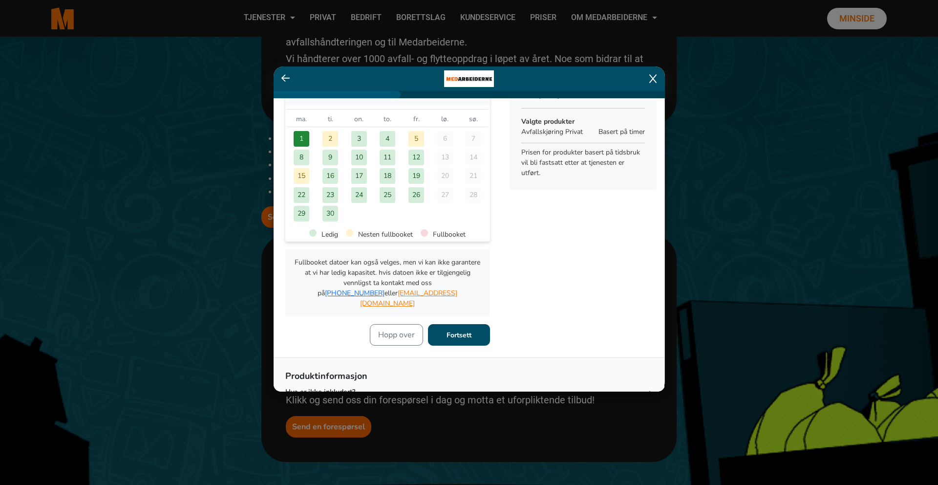
scroll to position [52, 0]
click at [474, 326] on button "Fortsett" at bounding box center [459, 336] width 62 height 21
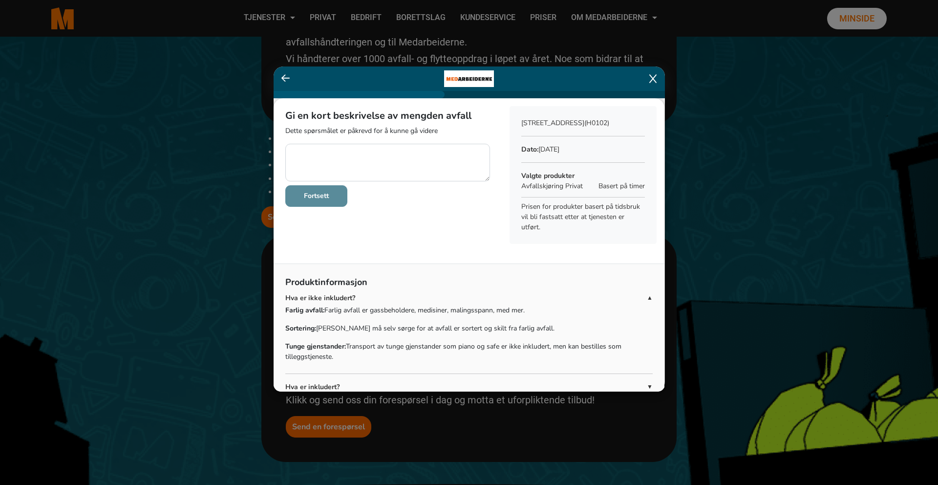
scroll to position [0, 0]
click at [368, 160] on textarea at bounding box center [387, 163] width 205 height 38
type textarea "Én rammemadrass på 140cm * 200cm. Veier ca 75kg."
click at [319, 198] on b "Fortsett" at bounding box center [316, 195] width 25 height 9
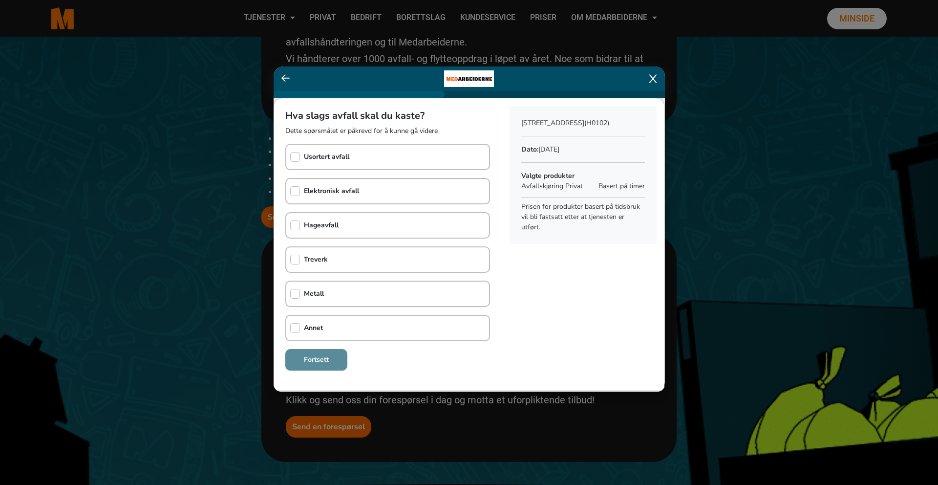
click at [312, 326] on b "Annet" at bounding box center [313, 327] width 19 height 9
checkbox input "true"
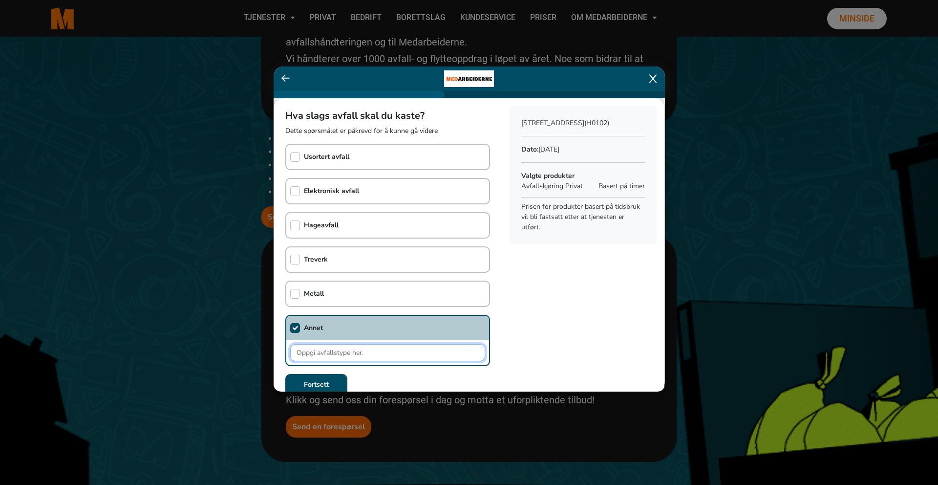
click at [313, 350] on input "text" at bounding box center [387, 352] width 195 height 17
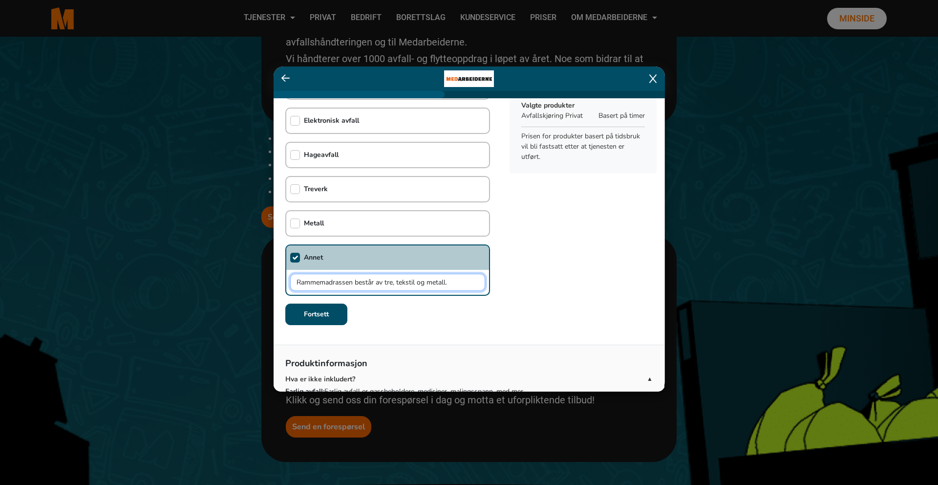
scroll to position [77, 0]
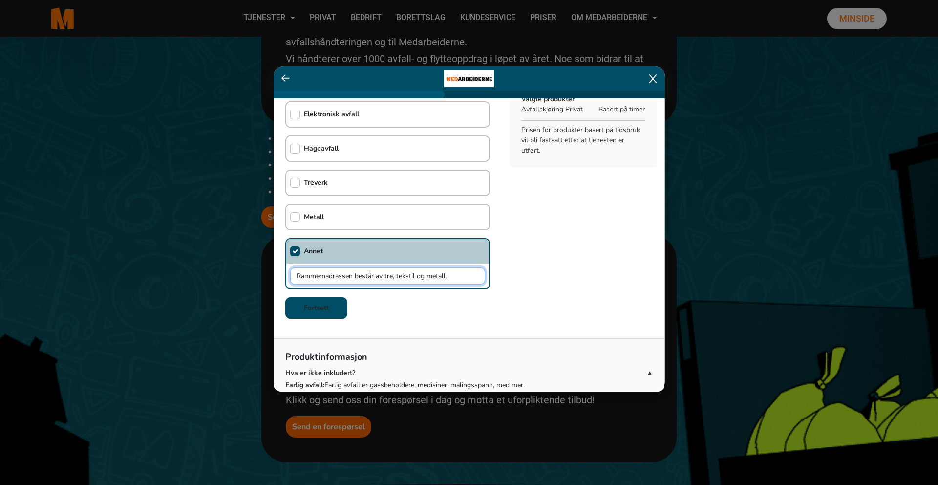
type input "Rammemadrassen består av tre, tekstil og metall."
click at [326, 306] on b "Fortsett" at bounding box center [316, 307] width 25 height 9
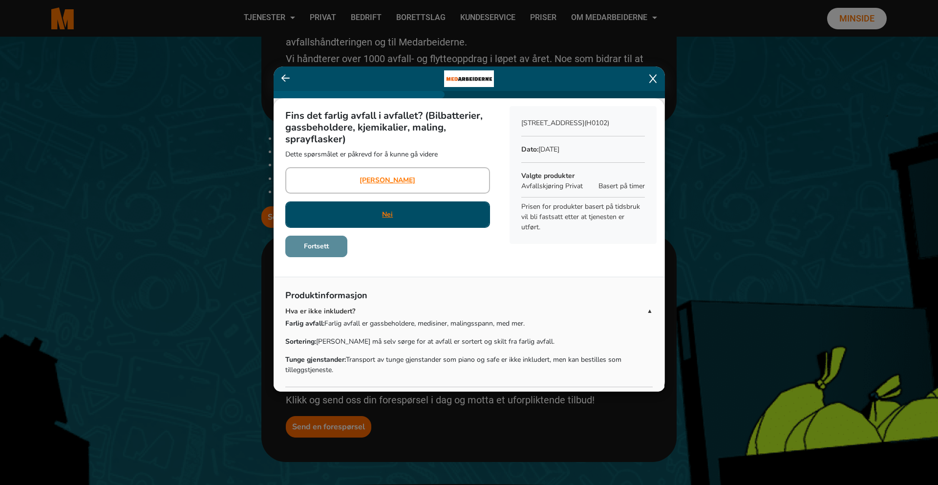
scroll to position [0, 0]
click at [407, 223] on div "Nei" at bounding box center [387, 214] width 205 height 26
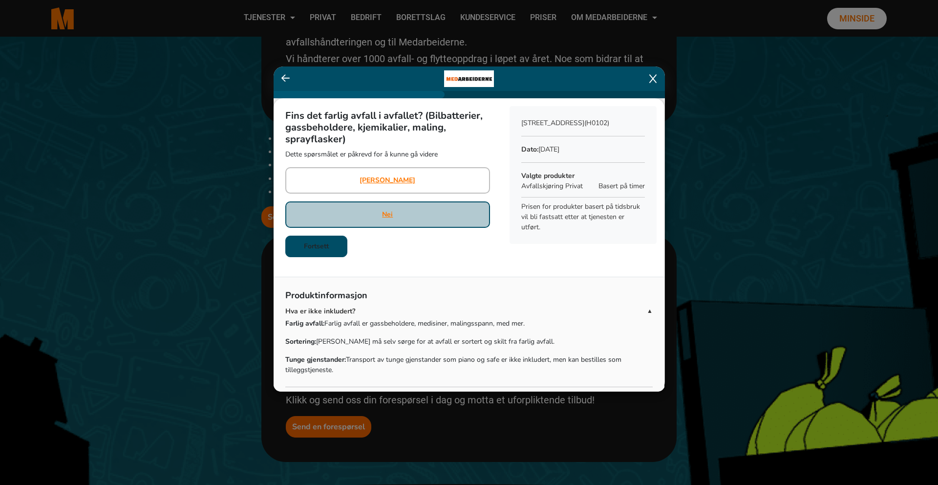
click at [347, 242] on button "Fortsett" at bounding box center [316, 245] width 62 height 21
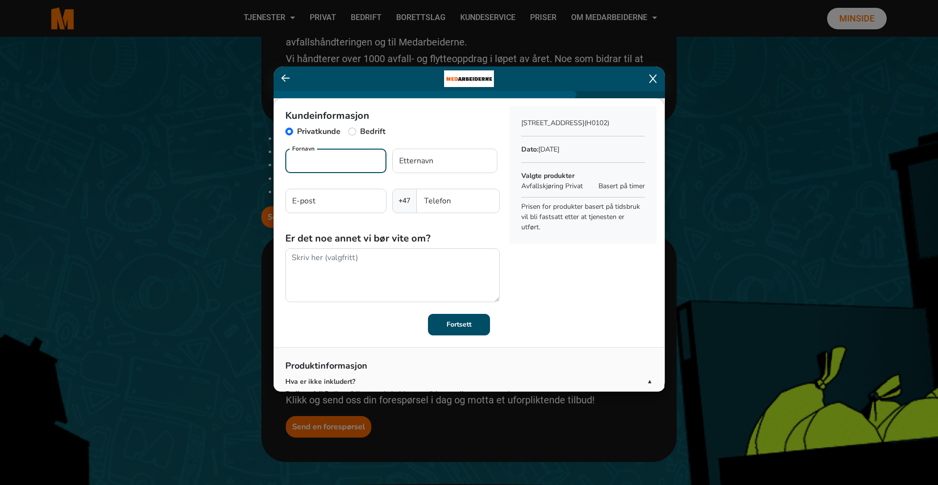
click at [377, 163] on input "Fornavn" at bounding box center [335, 160] width 101 height 24
type input "Magnus"
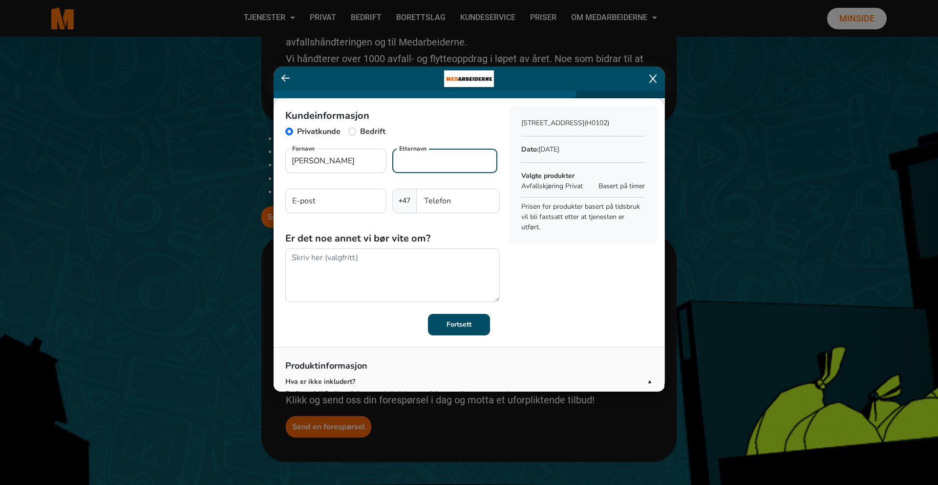
type input "Haarseth"
type input "mhaarseth@gmail.com"
click at [568, 252] on div "Kundeinformasjon Privatkunde Bedrift Magnus Fornavn Haarseth Etternavn mhaarset…" at bounding box center [469, 216] width 391 height 237
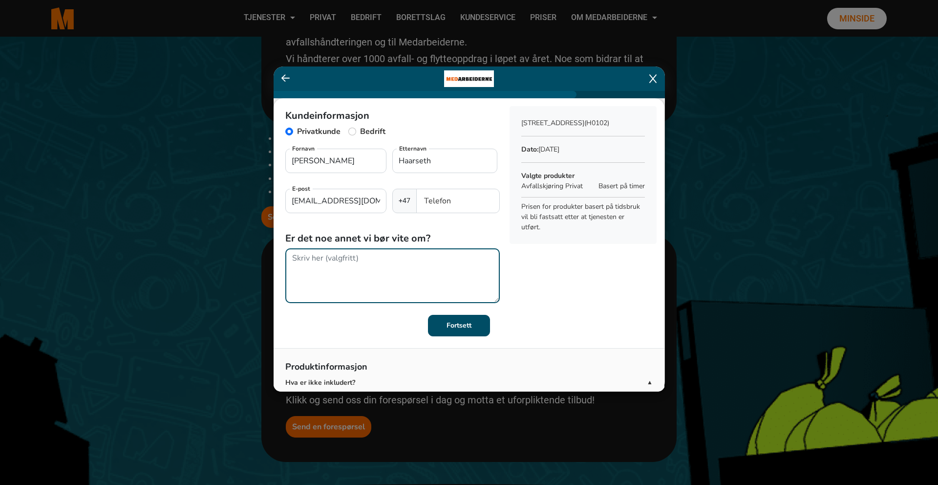
click at [340, 261] on textarea at bounding box center [392, 275] width 214 height 55
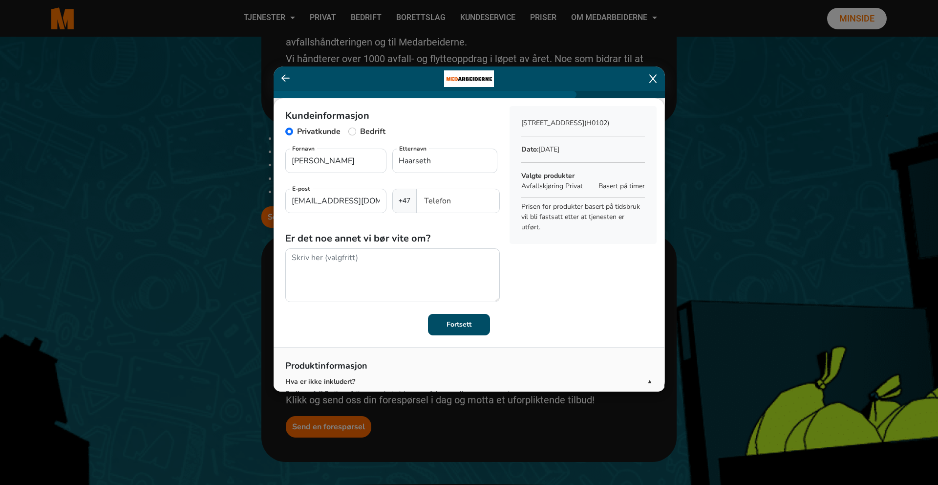
click at [345, 239] on h5 "Er det noe annet vi bør vite om?" at bounding box center [392, 238] width 214 height 12
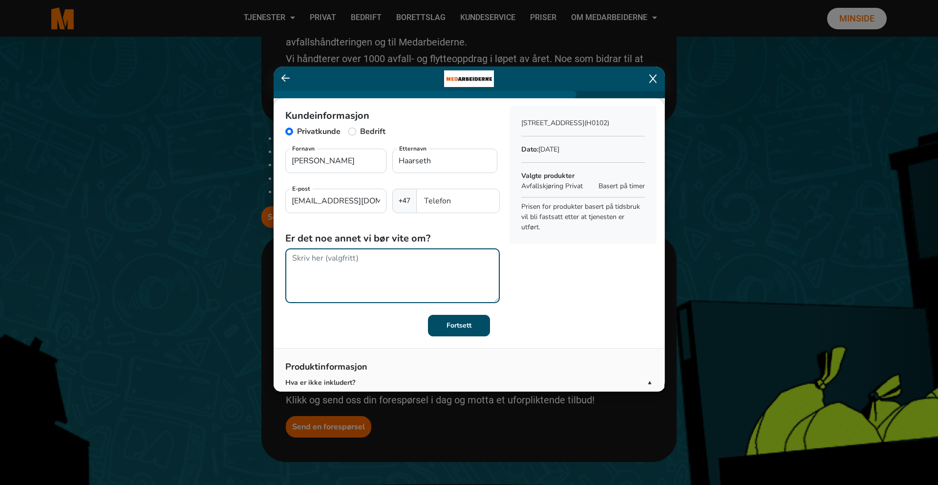
click at [388, 258] on textarea at bounding box center [392, 275] width 214 height 55
click at [371, 254] on textarea at bounding box center [392, 275] width 214 height 55
click at [332, 270] on textarea "Mulig det trengs to personer til å få rammemadrassen ut i bil. Jeg kan være beh…" at bounding box center [392, 275] width 214 height 55
click at [396, 270] on textarea "Mulig det trengs to personer til å få rammemadrassen ut i bil. Jeg kan også vær…" at bounding box center [392, 275] width 214 height 55
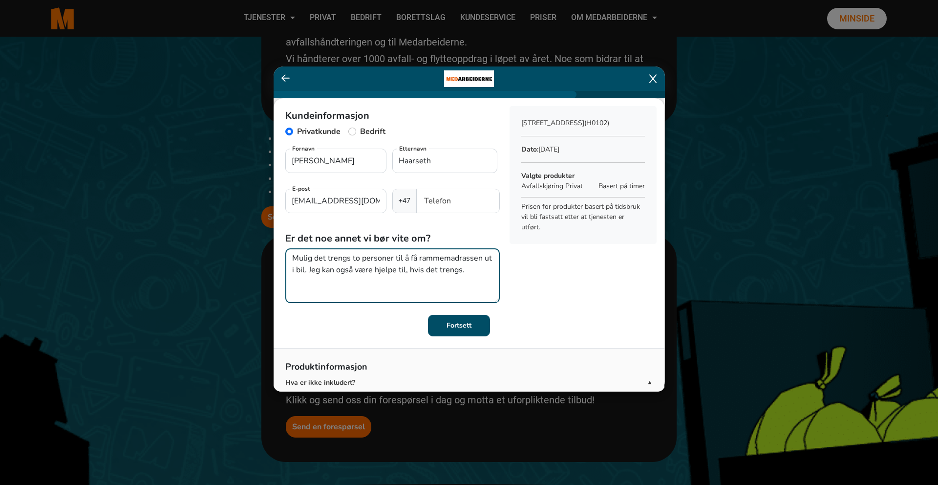
click at [358, 269] on textarea "Mulig det trengs to personer til å få rammemadrassen ut i bil. Jeg kan også vær…" at bounding box center [392, 275] width 214 height 55
click at [358, 268] on textarea "Mulig det trengs to personer til å få rammemadrassen ut i bil. Jeg kan også vær…" at bounding box center [392, 275] width 214 height 55
click at [461, 271] on textarea "Mulig det trengs to personer til å få rammemadrassen ut i bil. Jeg kan også sel…" at bounding box center [392, 275] width 214 height 55
click at [398, 257] on textarea "Mulig det trengs to personer til å få rammemadrassen ut i bil. Jeg kan også sel…" at bounding box center [392, 275] width 214 height 55
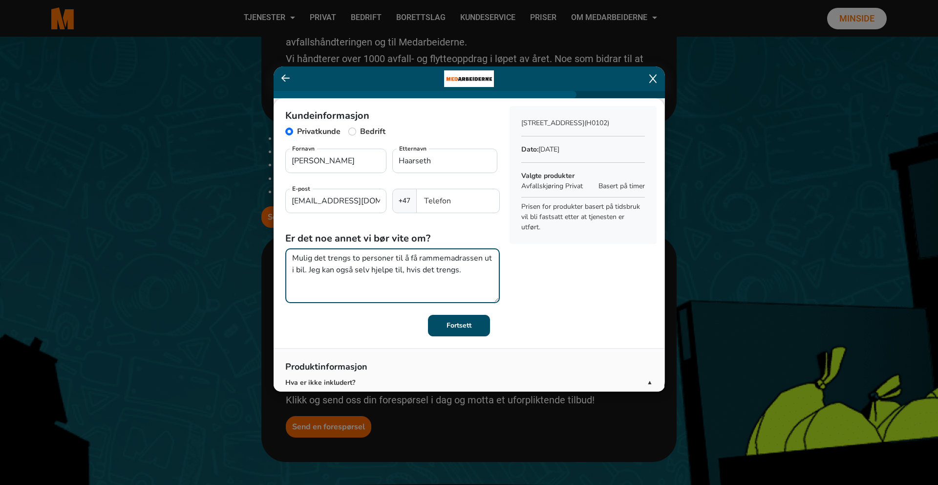
click at [398, 257] on textarea "Mulig det trengs to personer til å få rammemadrassen ut i bil. Jeg kan også sel…" at bounding box center [392, 275] width 214 height 55
click at [471, 273] on textarea "Mulig det trengs to personer for å få rammemadrassen ut i bil. Jeg kan også sel…" at bounding box center [392, 275] width 214 height 55
type textarea "Mulig det trengs to personer for å få rammemadrassen ut i bil. Jeg kan også sel…"
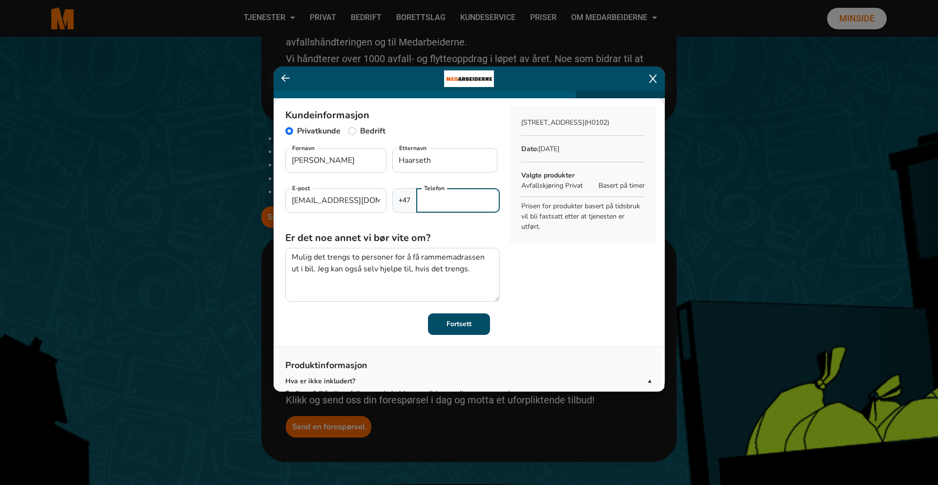
click at [453, 193] on input "Telefon" at bounding box center [457, 200] width 83 height 24
type input "41435932"
click at [585, 292] on div "Kundeinformasjon Privatkunde Bedrift Magnus Fornavn Haarseth Etternavn mhaarset…" at bounding box center [469, 216] width 391 height 237
click at [287, 78] on icon at bounding box center [285, 78] width 9 height 10
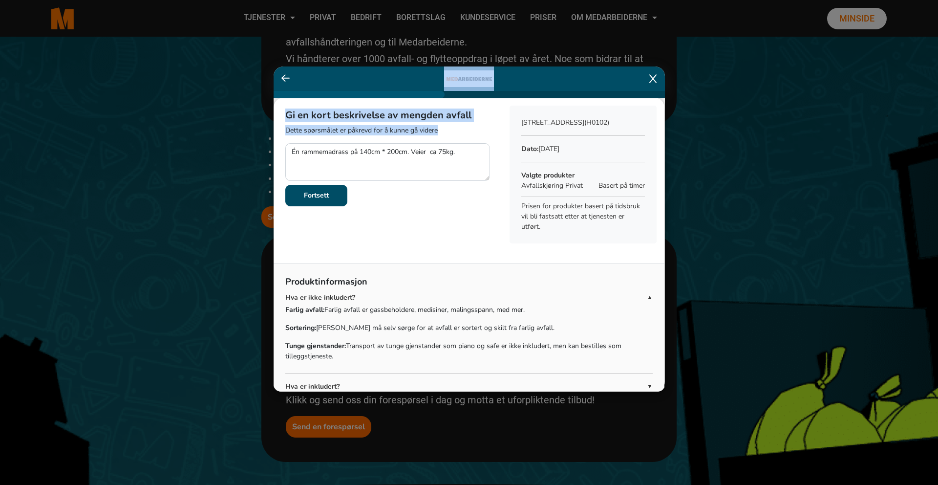
drag, startPoint x: 287, startPoint y: 78, endPoint x: 336, endPoint y: 141, distance: 80.4
click at [333, 141] on div "Gi en kort beskrivelse av mengden avfall Dette spørsmålet er påkrevd for å kunn…" at bounding box center [469, 228] width 391 height 325
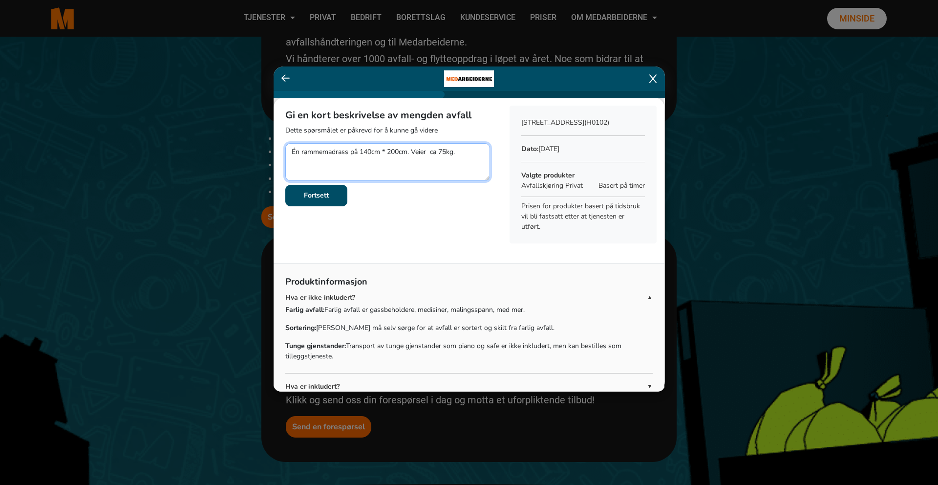
click at [413, 154] on textarea at bounding box center [387, 162] width 205 height 38
type textarea "Én rammemadrass på 140cm * 200cm, med tilhørende bein. Veier ca 75kg."
click at [340, 202] on button "Fortsett" at bounding box center [316, 195] width 62 height 21
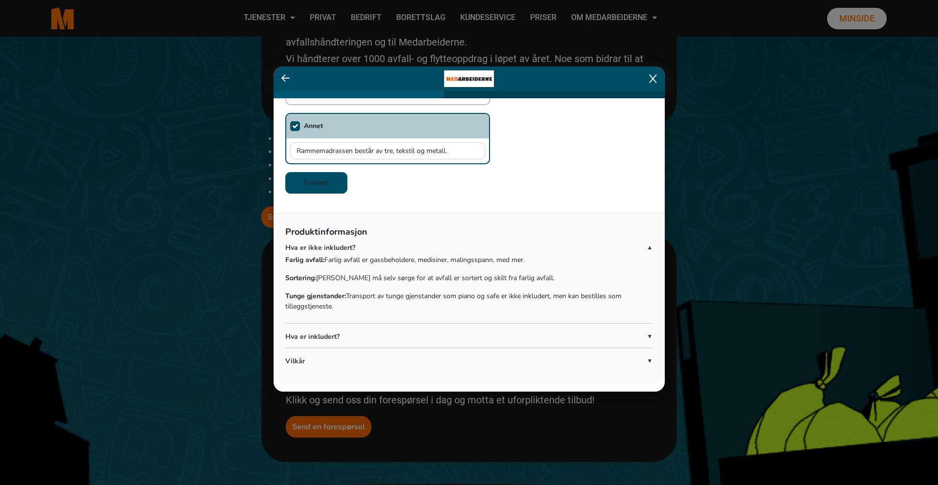
click at [329, 180] on b "Fortsett" at bounding box center [316, 182] width 25 height 9
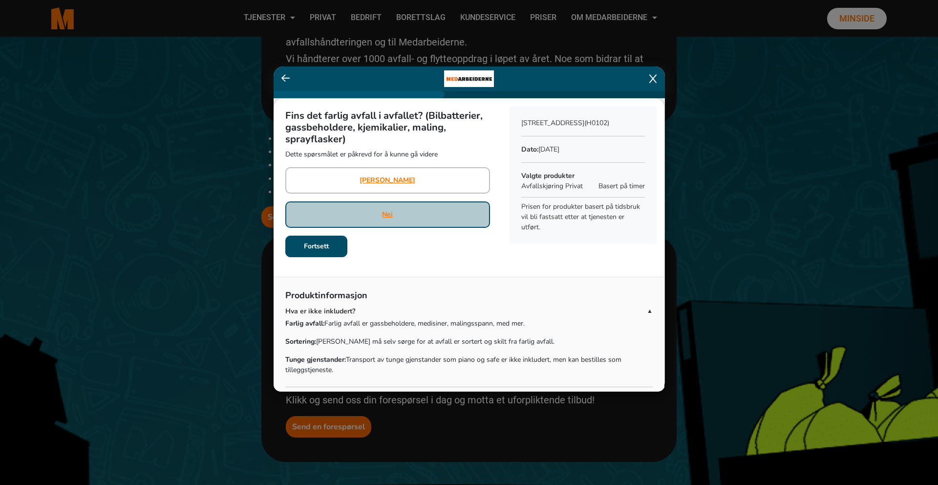
scroll to position [0, 0]
click at [326, 247] on b "Fortsett" at bounding box center [316, 245] width 25 height 9
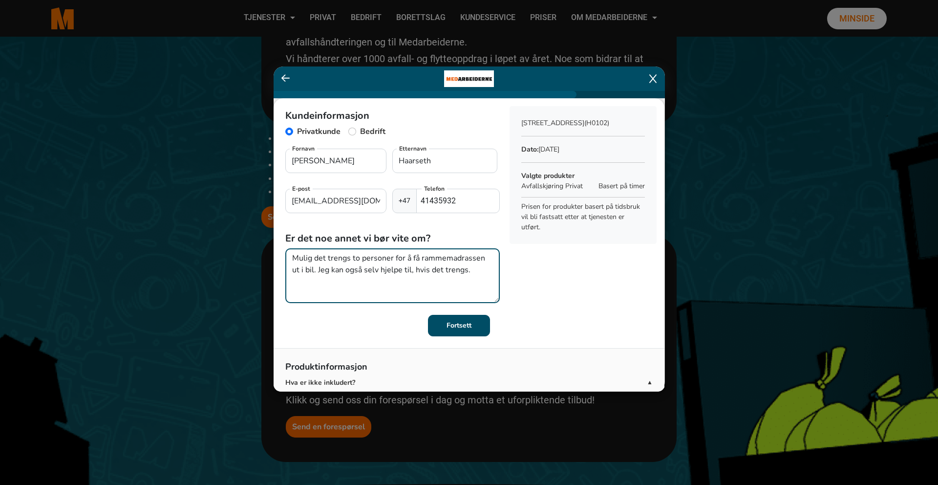
click at [474, 272] on textarea "Mulig det trengs to personer for å få rammemadrassen ut i bil. Jeg kan også sel…" at bounding box center [392, 275] width 214 height 55
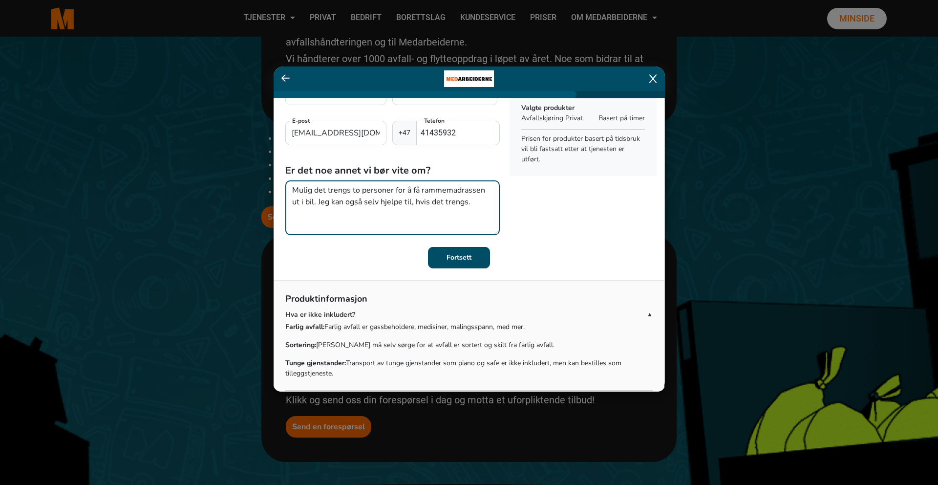
scroll to position [77, 0]
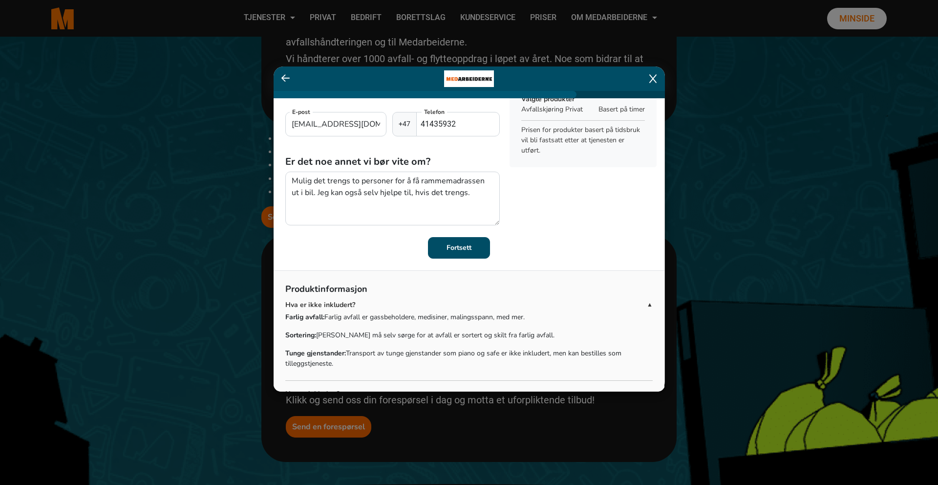
click at [475, 257] on button "Fortsett" at bounding box center [459, 247] width 62 height 21
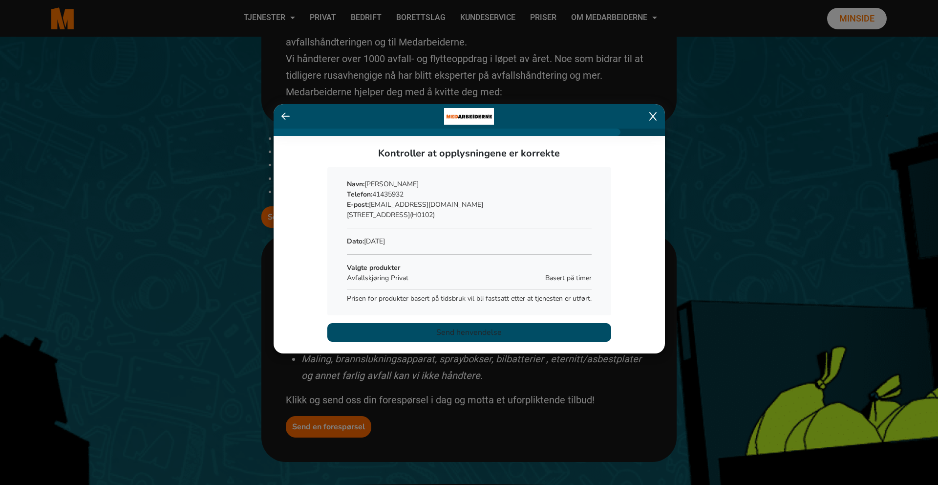
click at [463, 329] on span "Send henvendelse" at bounding box center [468, 332] width 65 height 12
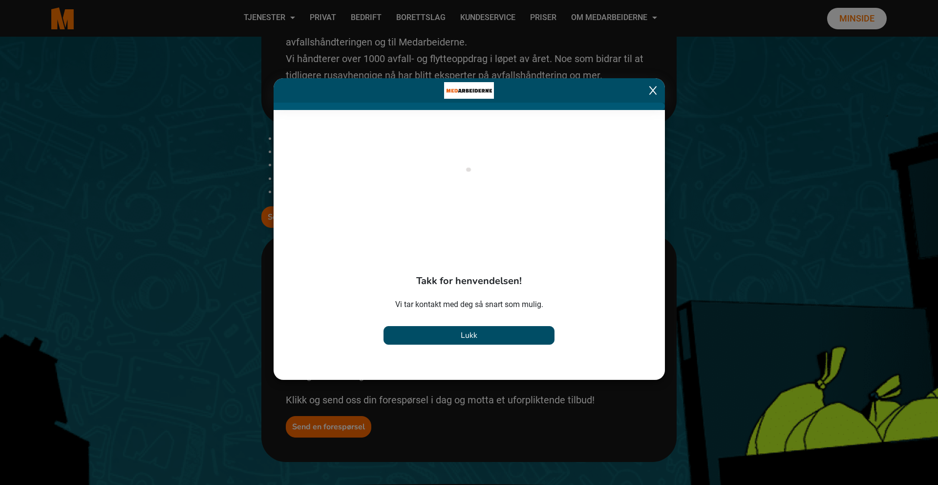
drag, startPoint x: 474, startPoint y: 334, endPoint x: 475, endPoint y: 274, distance: 60.1
click at [475, 274] on div "Takk for henvendelsen! Vi tar kontakt med deg så snart som mulig. Lukk" at bounding box center [469, 245] width 368 height 246
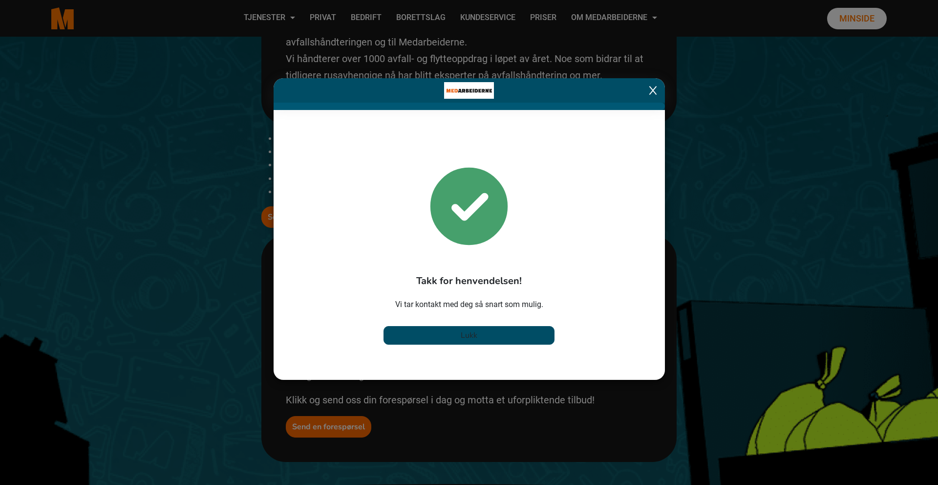
click at [469, 335] on span "Lukk" at bounding box center [469, 335] width 17 height 11
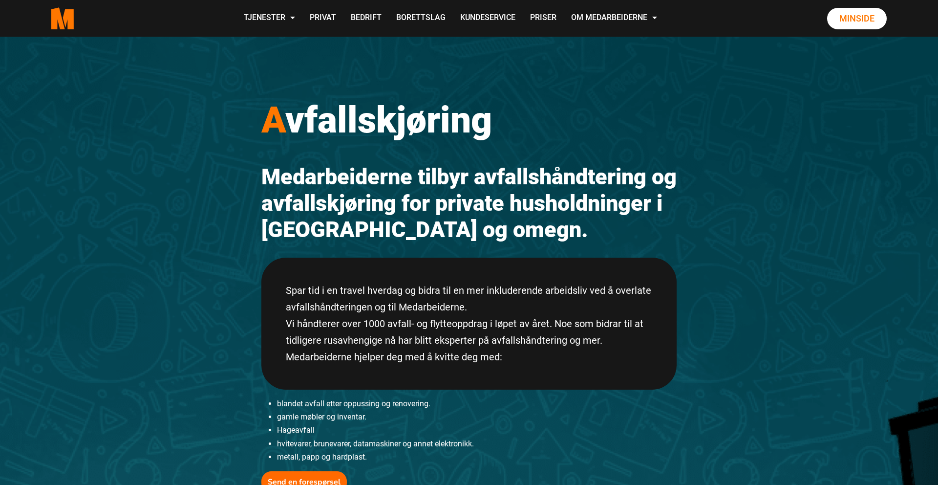
scroll to position [14, 0]
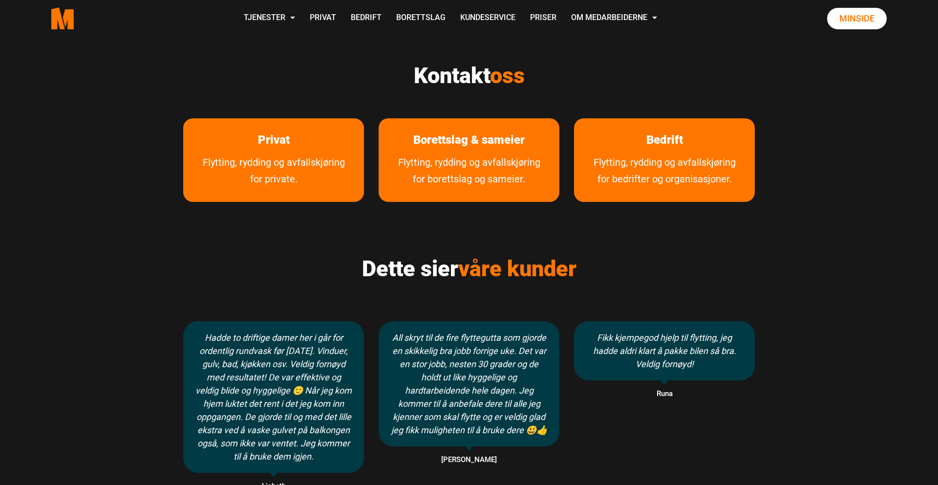
scroll to position [483, 0]
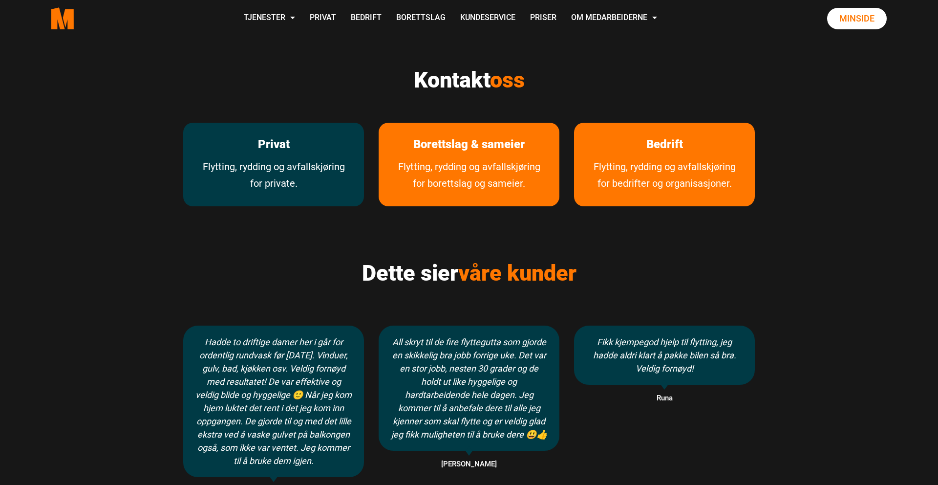
click at [253, 174] on link "Flytting, rydding og avfallskjøring for private." at bounding box center [273, 182] width 181 height 48
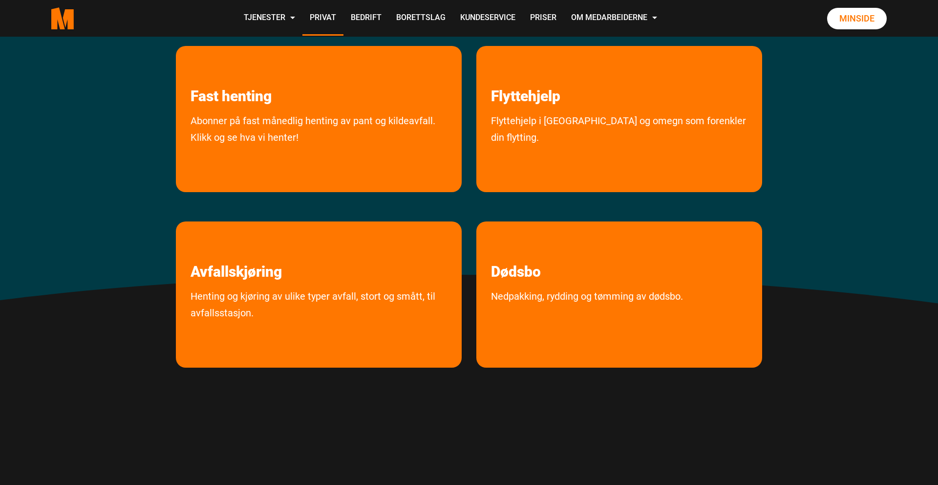
scroll to position [204, 0]
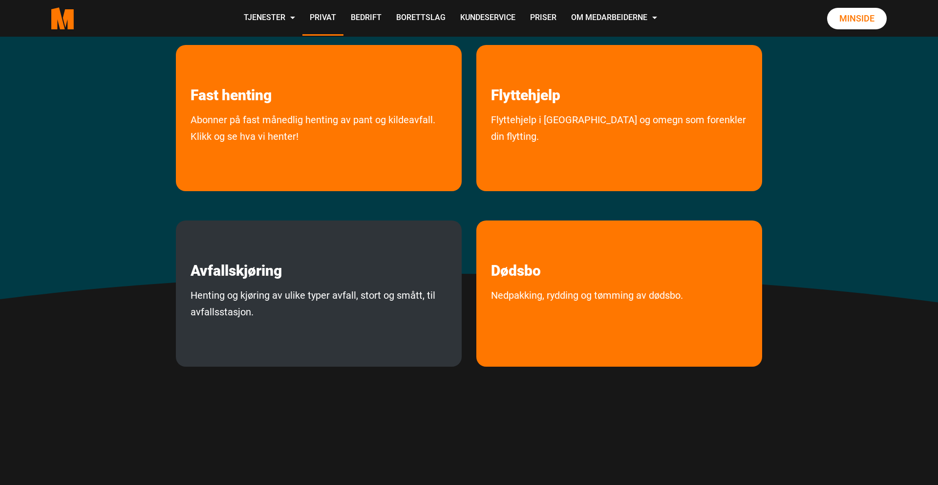
click at [208, 277] on link "Avfallskjøring" at bounding box center [236, 249] width 121 height 59
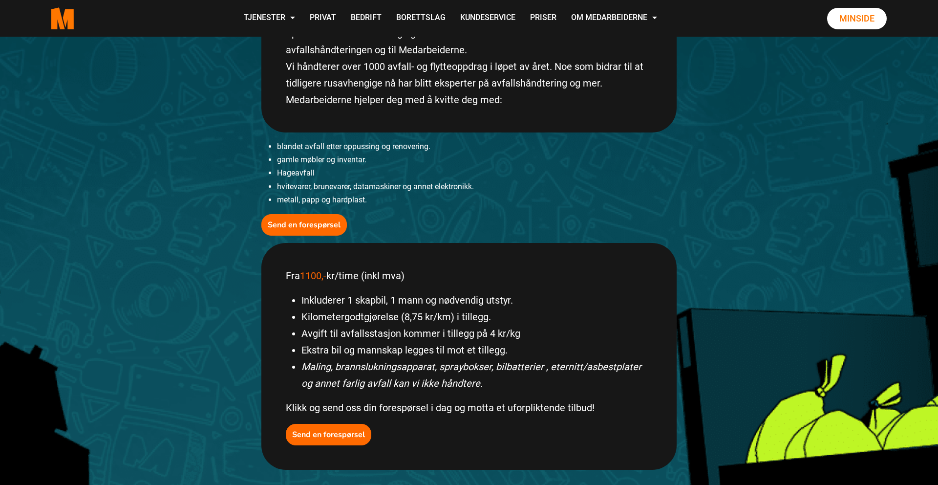
scroll to position [261, 0]
